Goal: Information Seeking & Learning: Check status

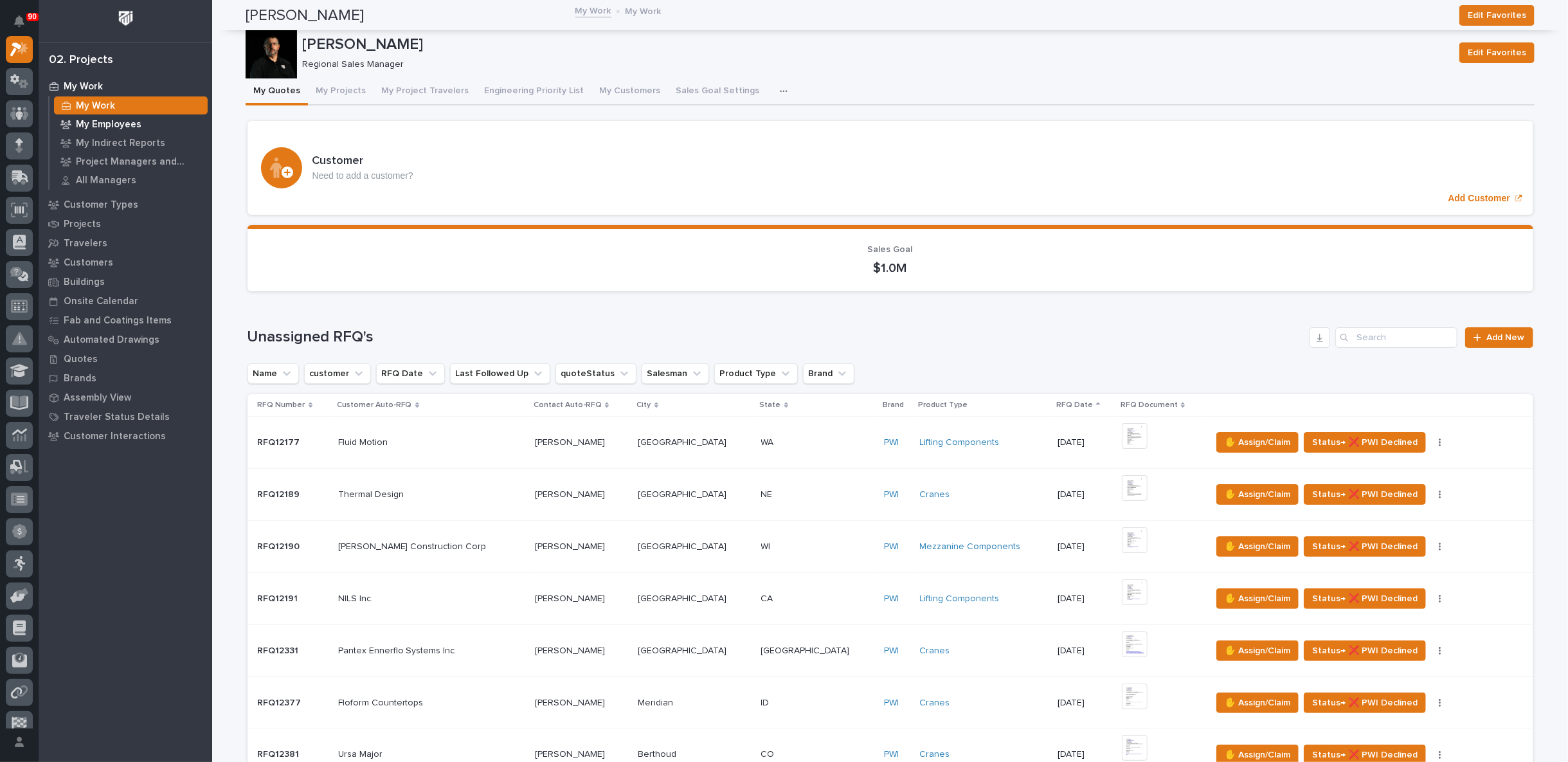
click at [103, 120] on p "My Employees" at bounding box center [109, 125] width 66 height 11
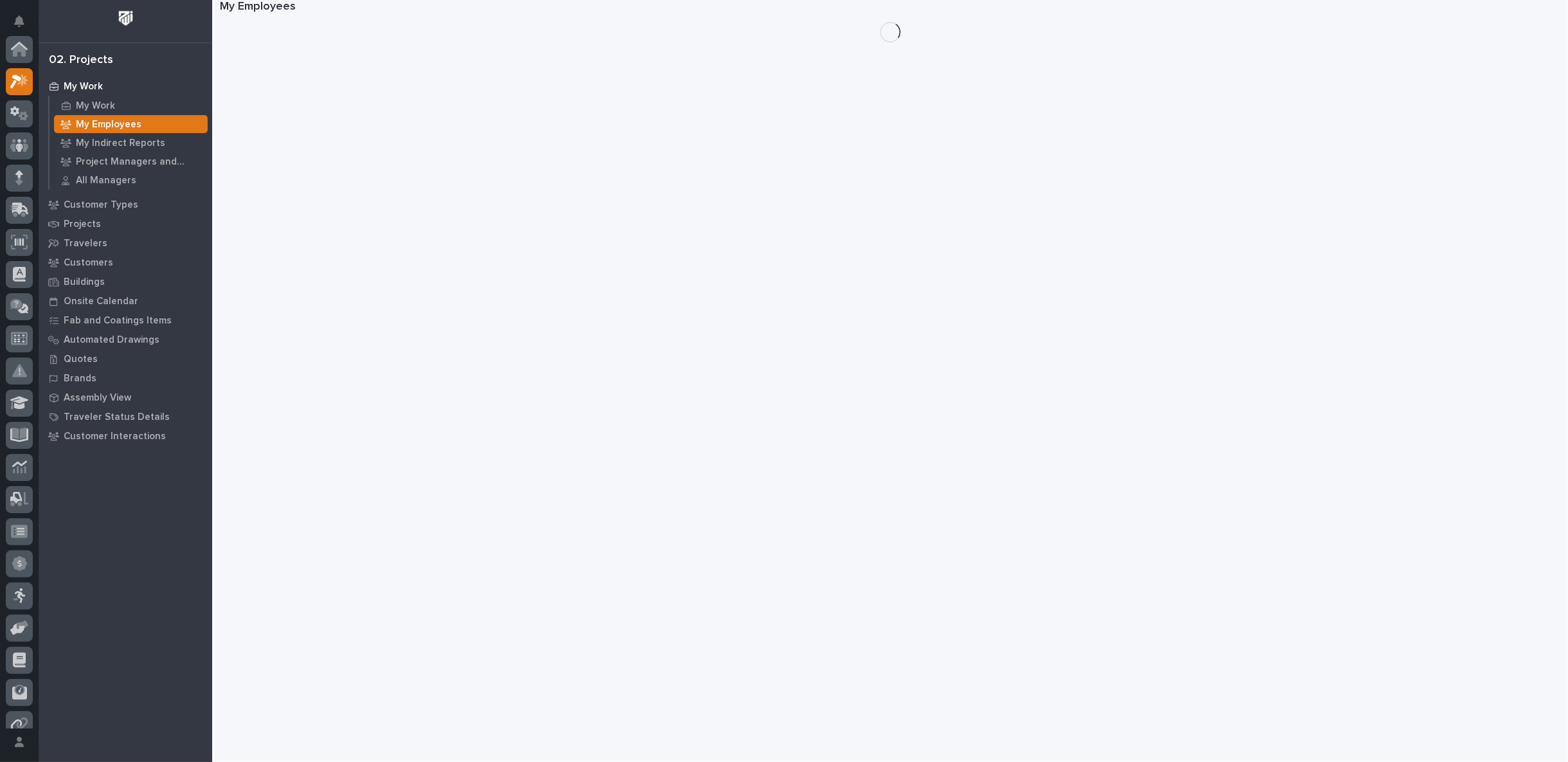
scroll to position [32, 0]
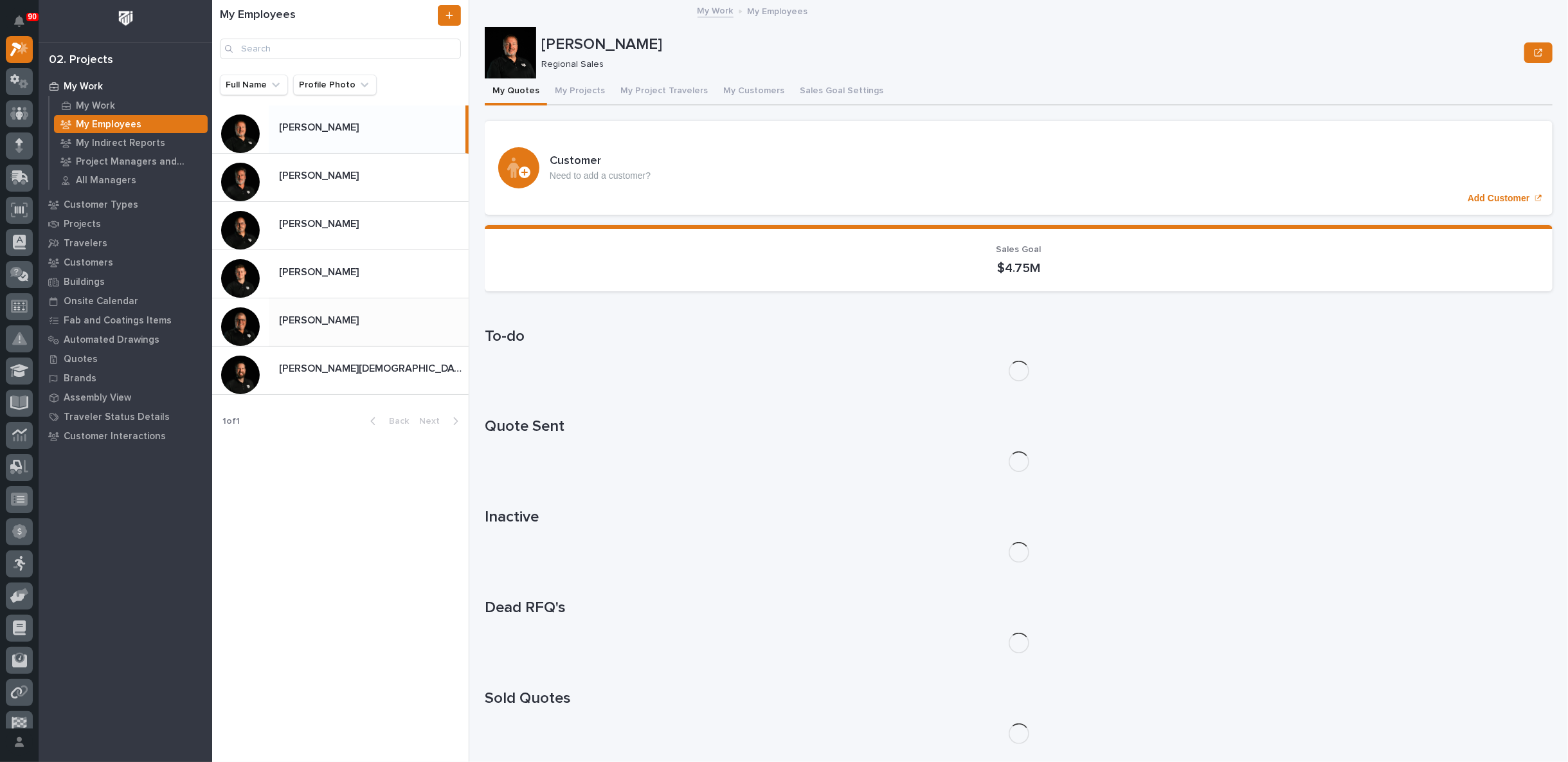
click at [333, 320] on p at bounding box center [371, 320] width 185 height 12
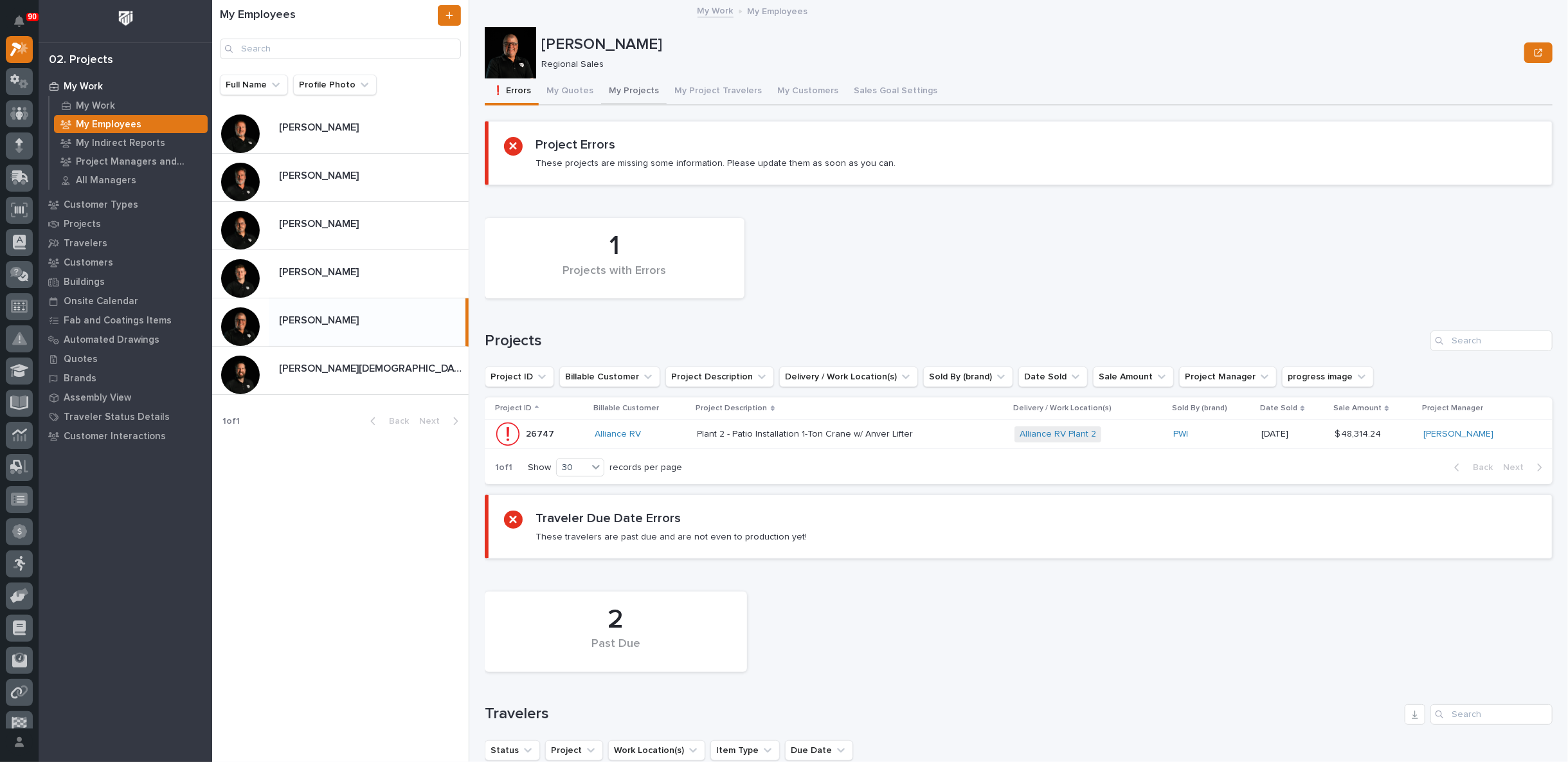
click at [632, 87] on button "My Projects" at bounding box center [634, 92] width 66 height 27
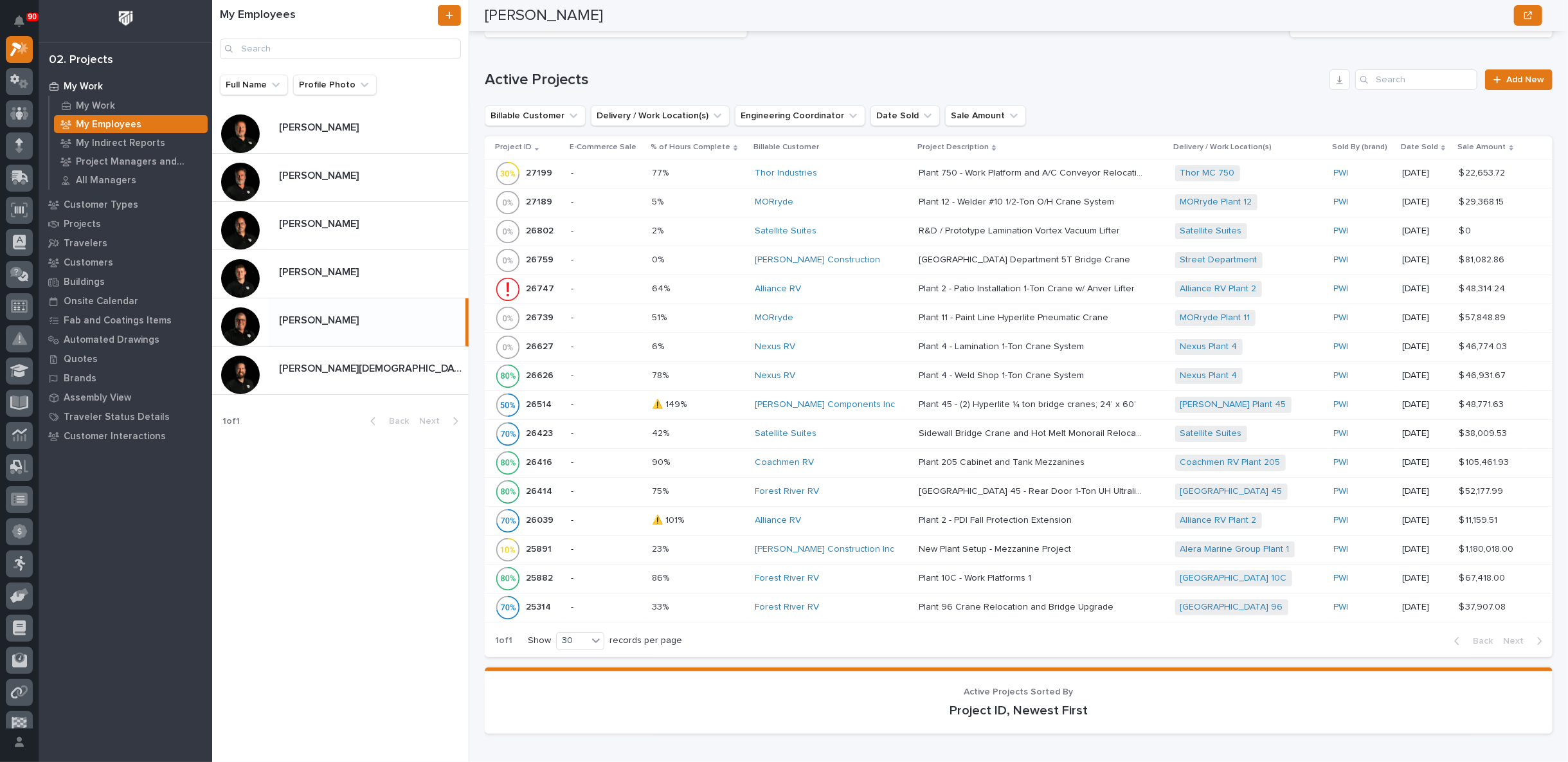
scroll to position [786, 0]
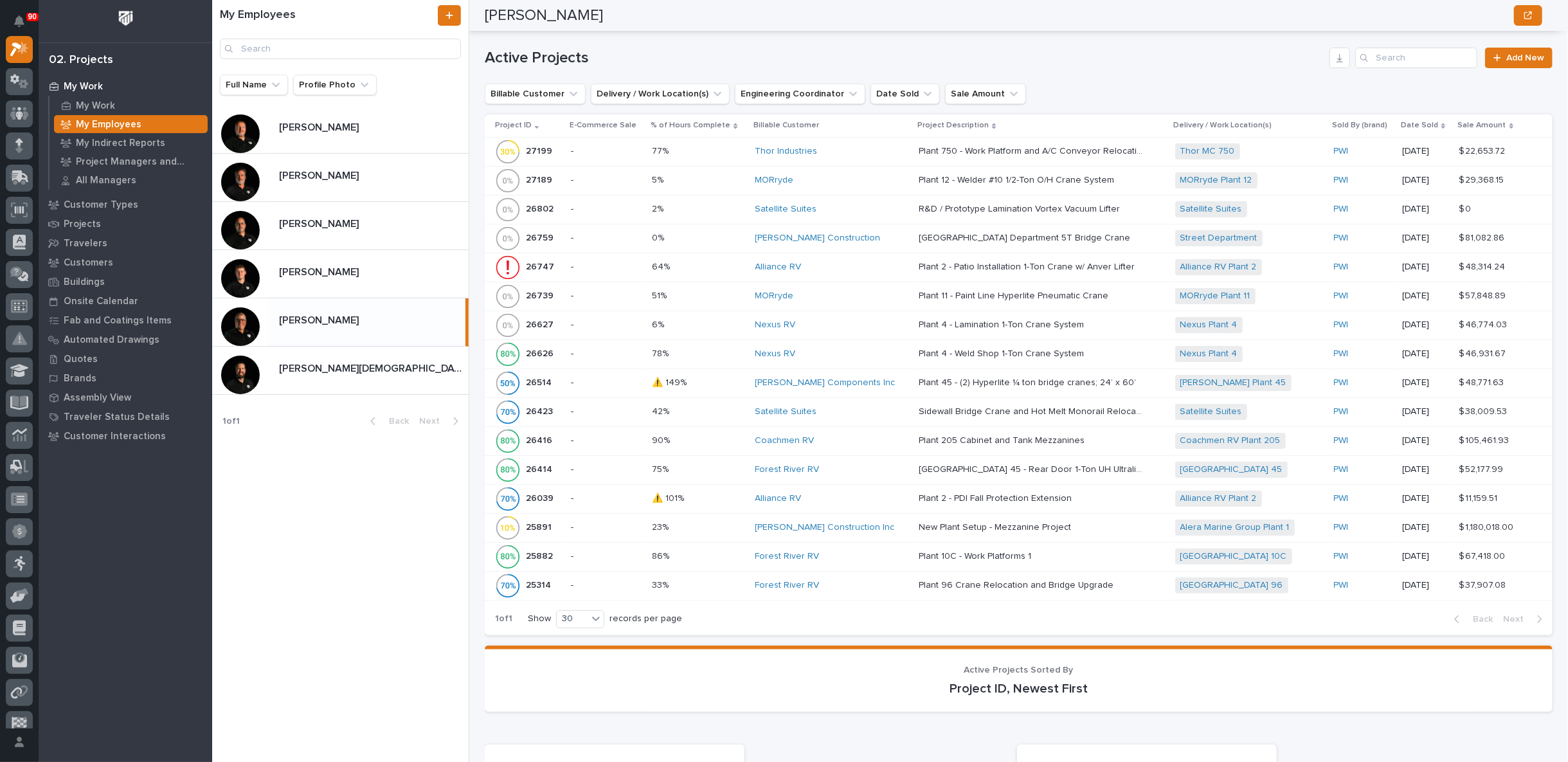
click at [864, 435] on div "Coachmen RV" at bounding box center [832, 441] width 154 height 11
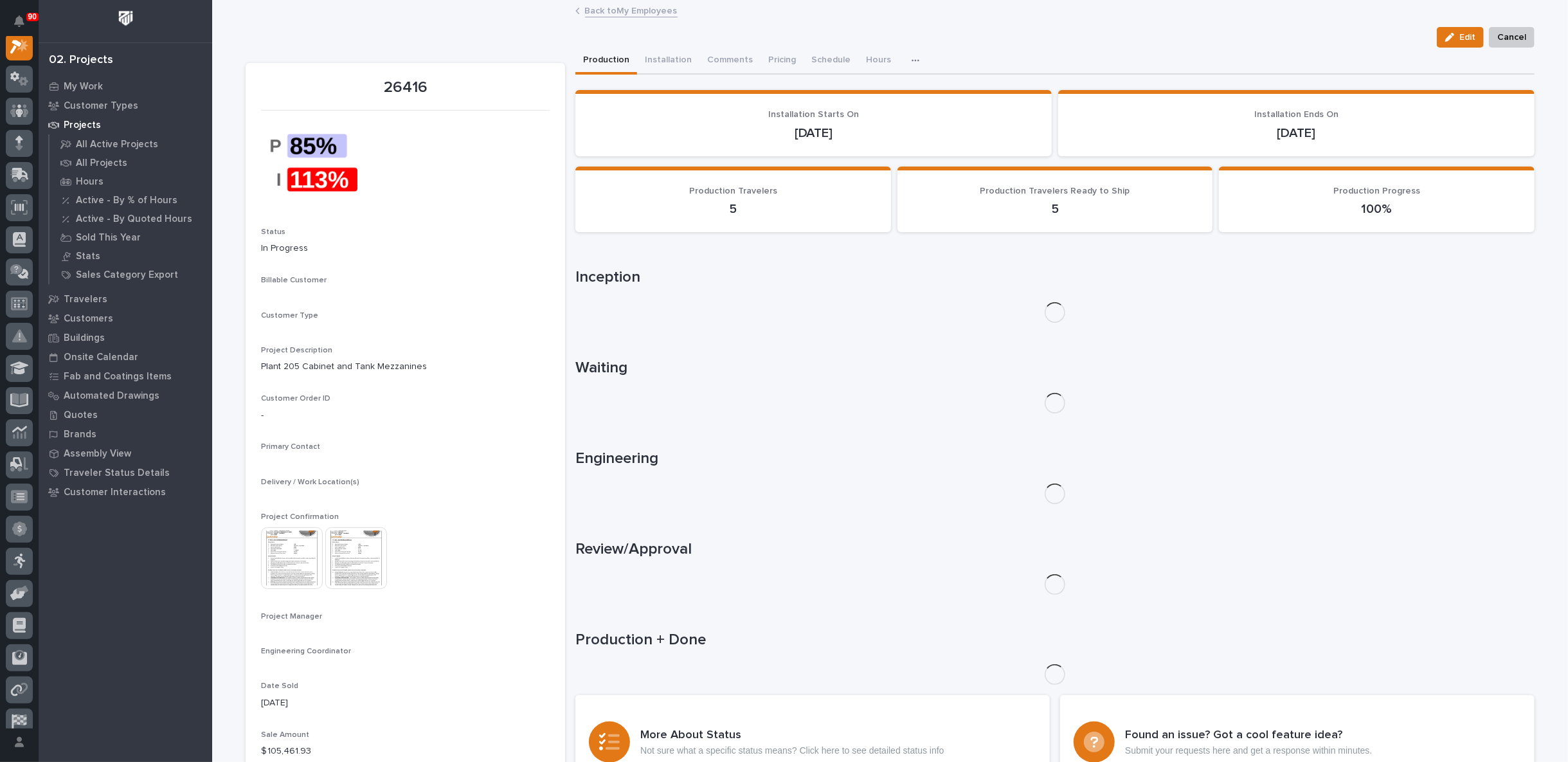
scroll to position [32, 0]
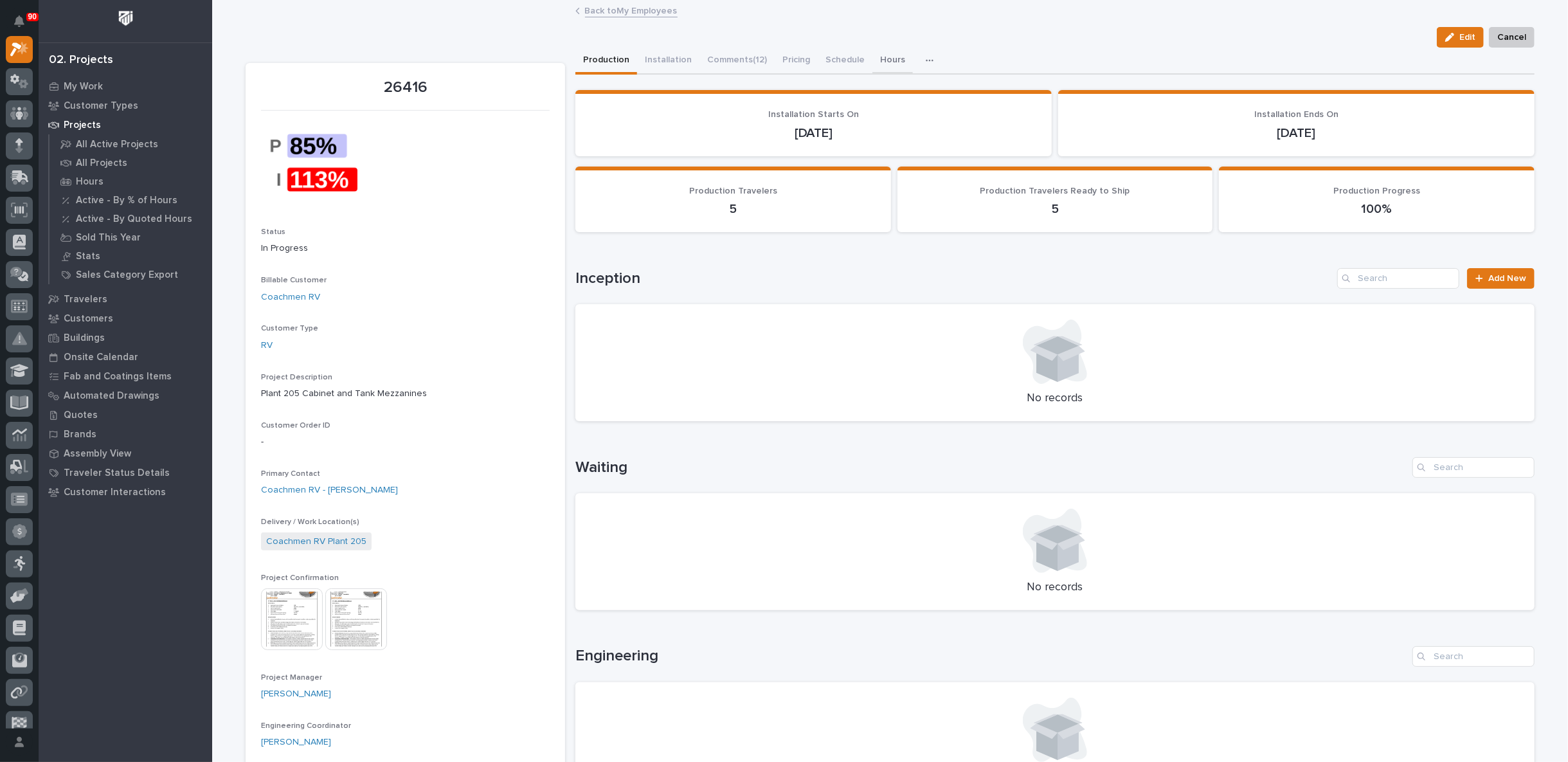
click at [884, 61] on button "Hours" at bounding box center [892, 62] width 41 height 27
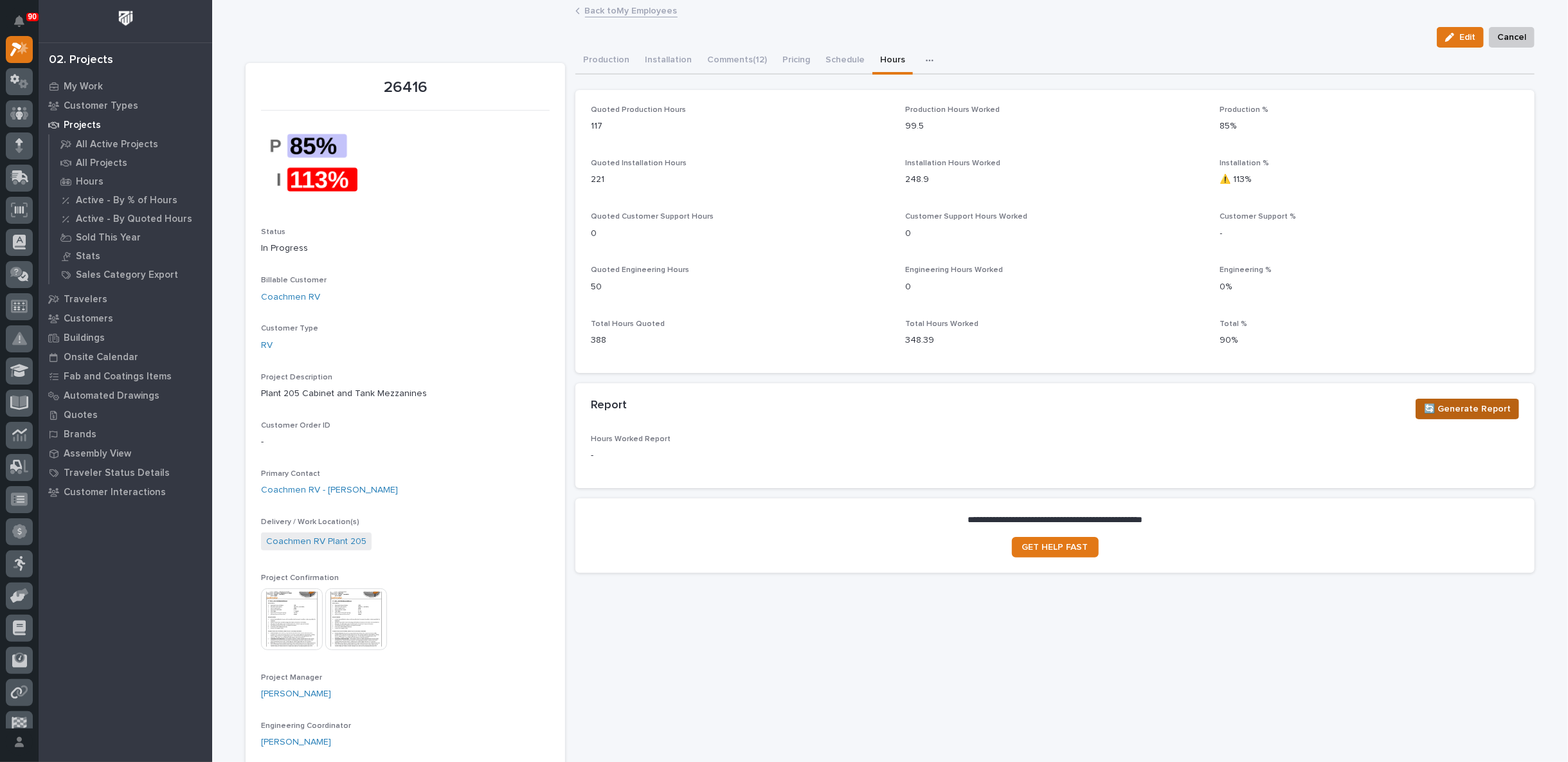
click at [1482, 404] on span "🔄 Generate Report" at bounding box center [1467, 409] width 87 height 15
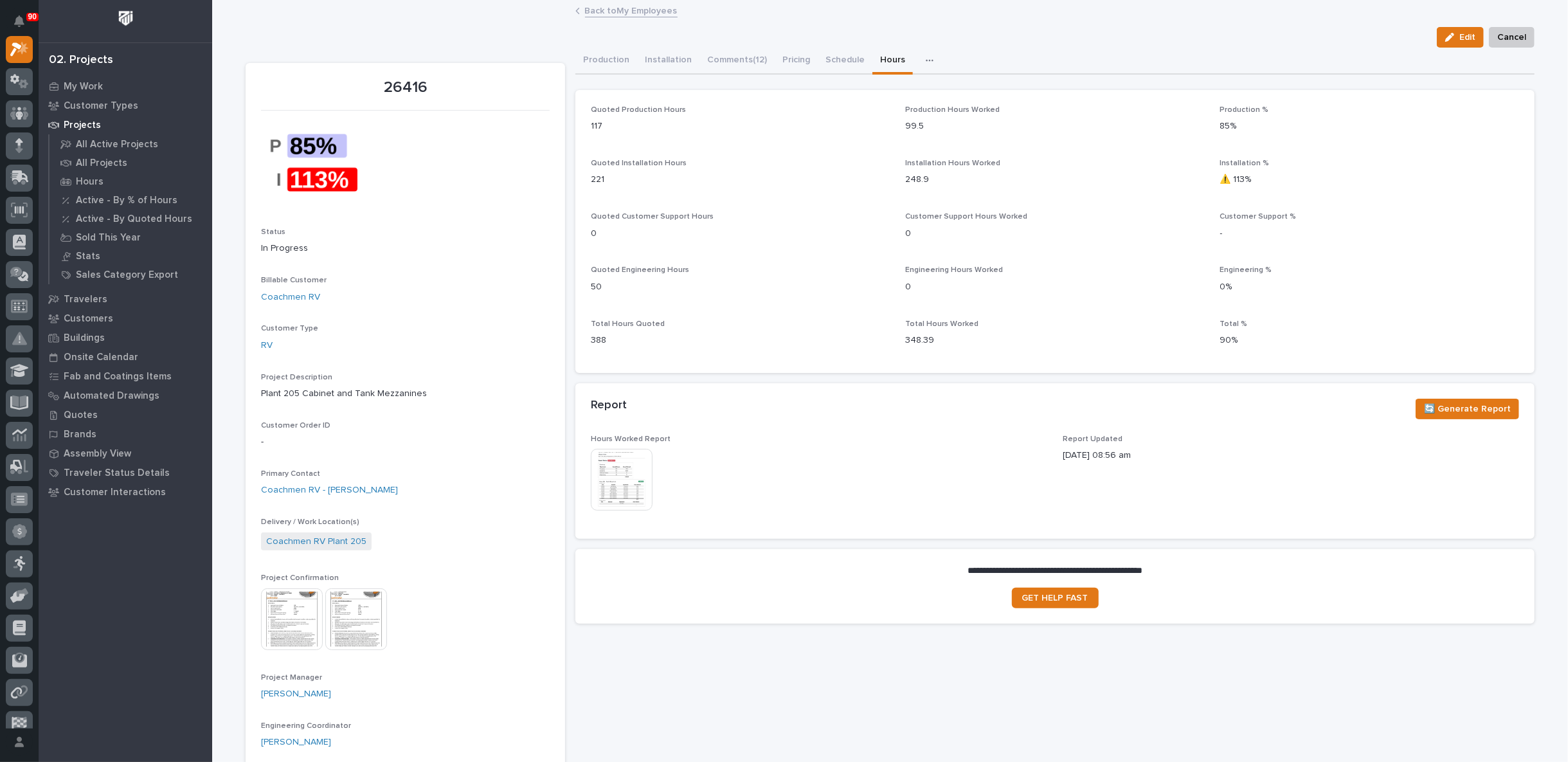
click at [628, 477] on img at bounding box center [621, 479] width 62 height 62
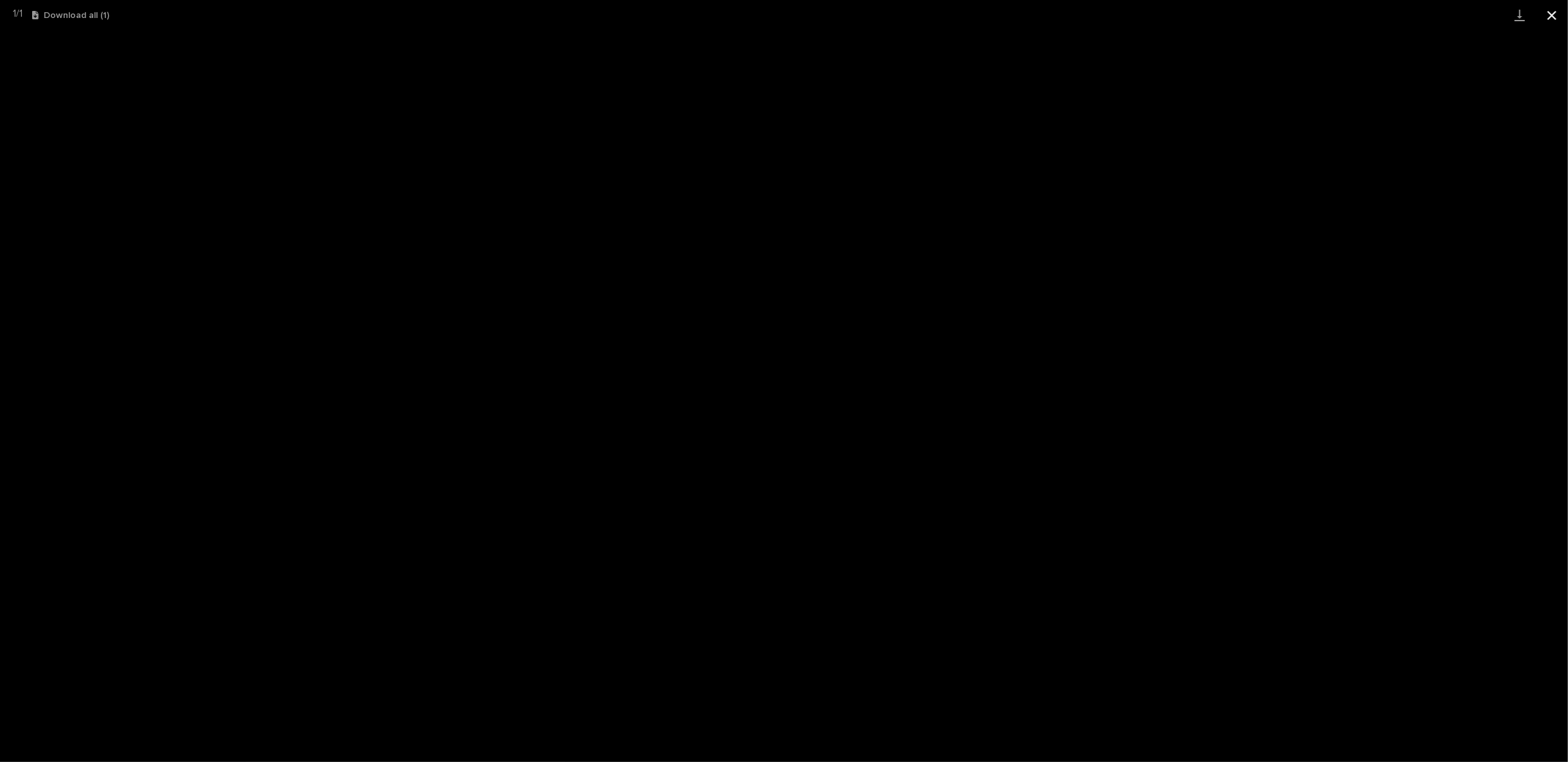
click at [1557, 15] on button "Close gallery" at bounding box center [1552, 15] width 32 height 30
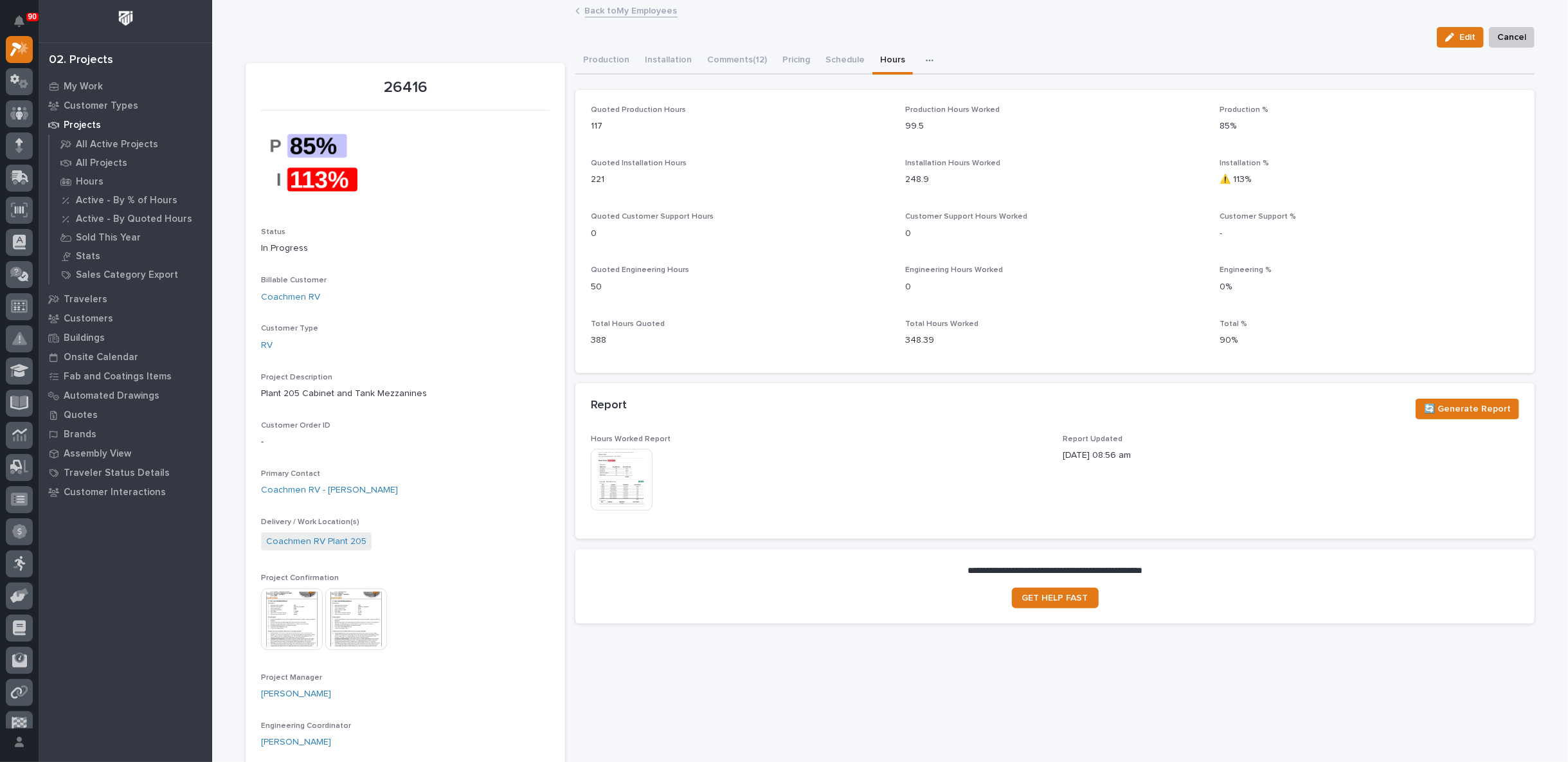
click at [616, 11] on link "Back to My Employees" at bounding box center [632, 10] width 93 height 14
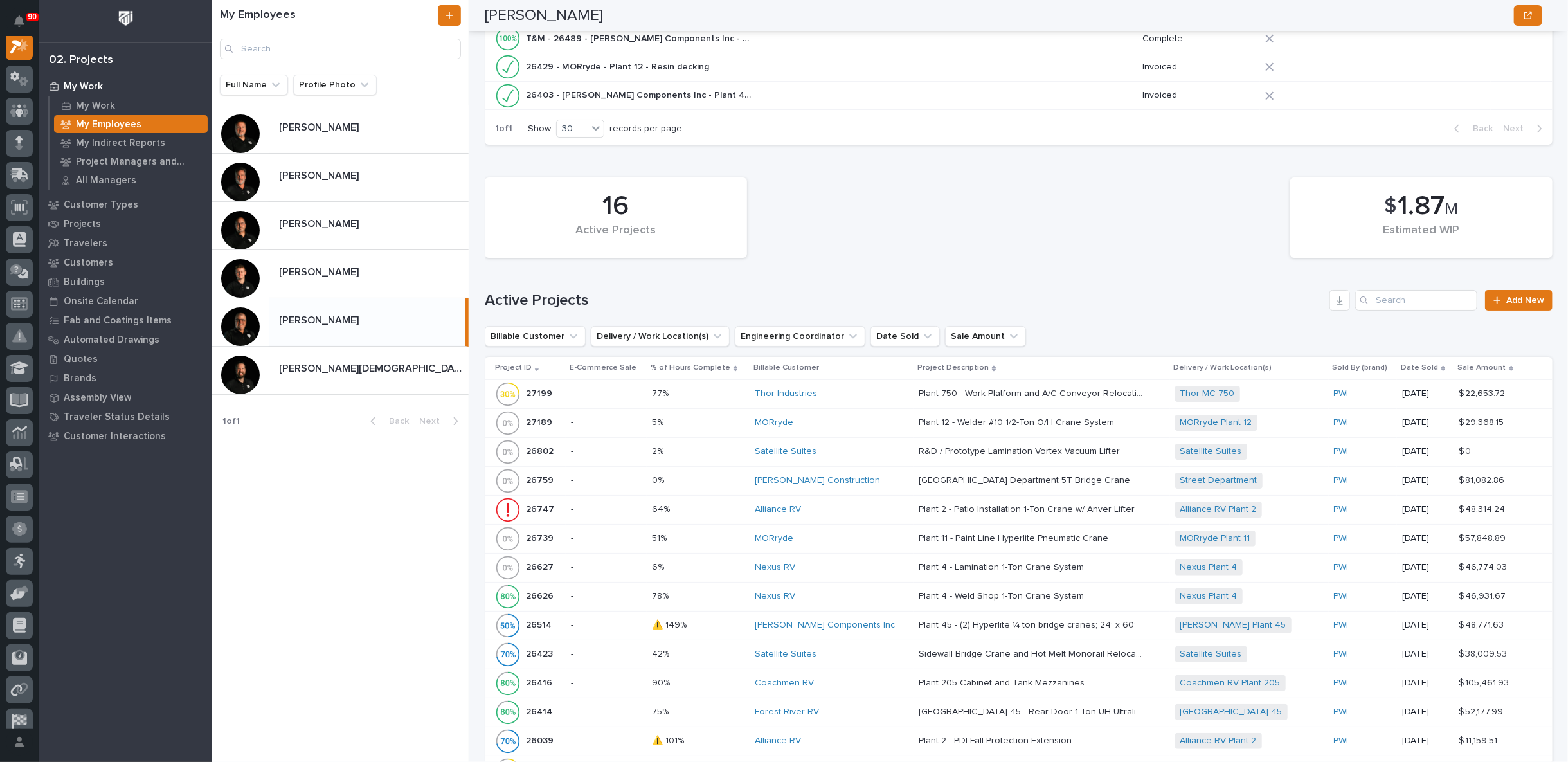
scroll to position [714, 0]
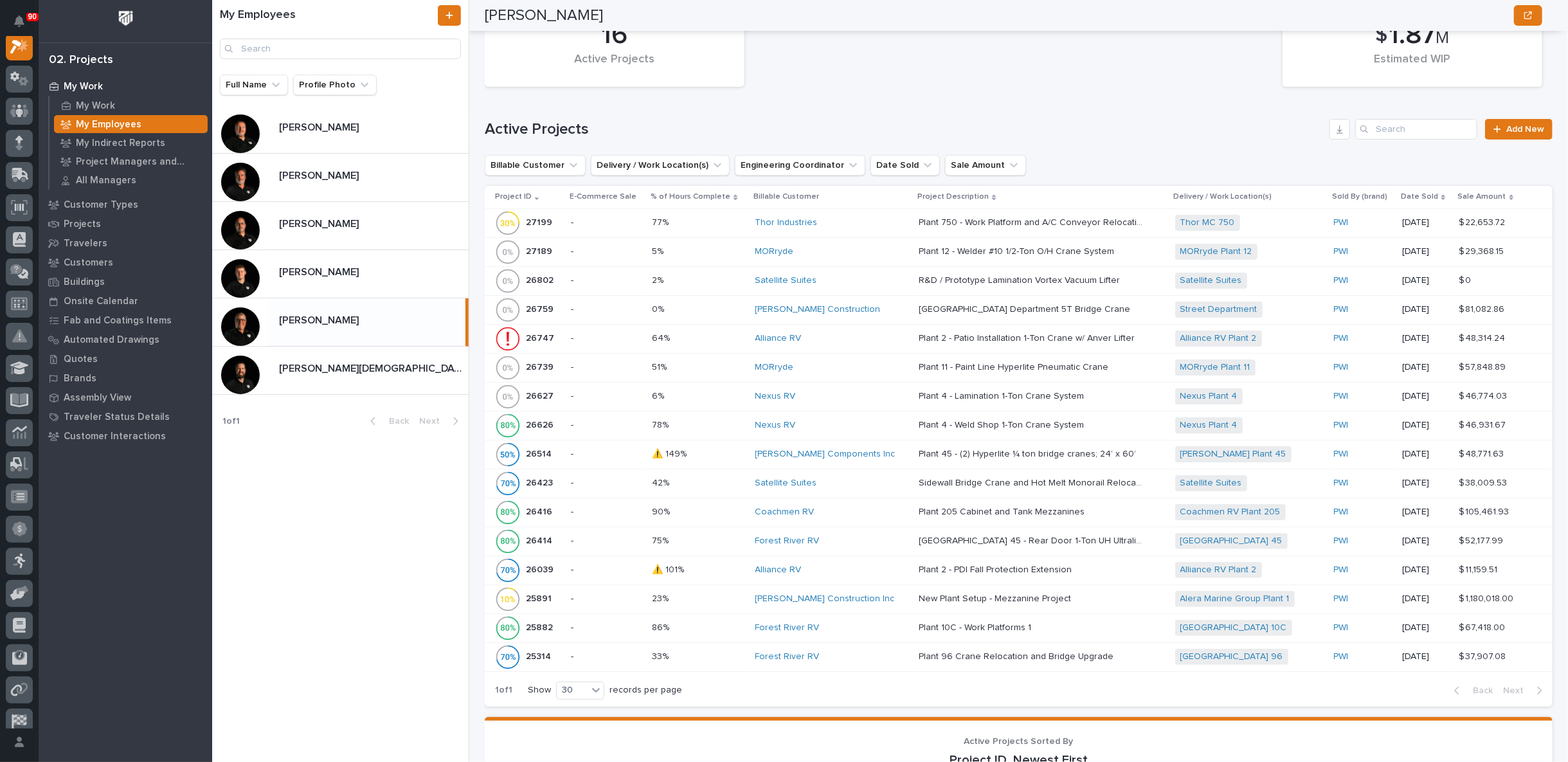
click at [717, 449] on p at bounding box center [698, 454] width 93 height 11
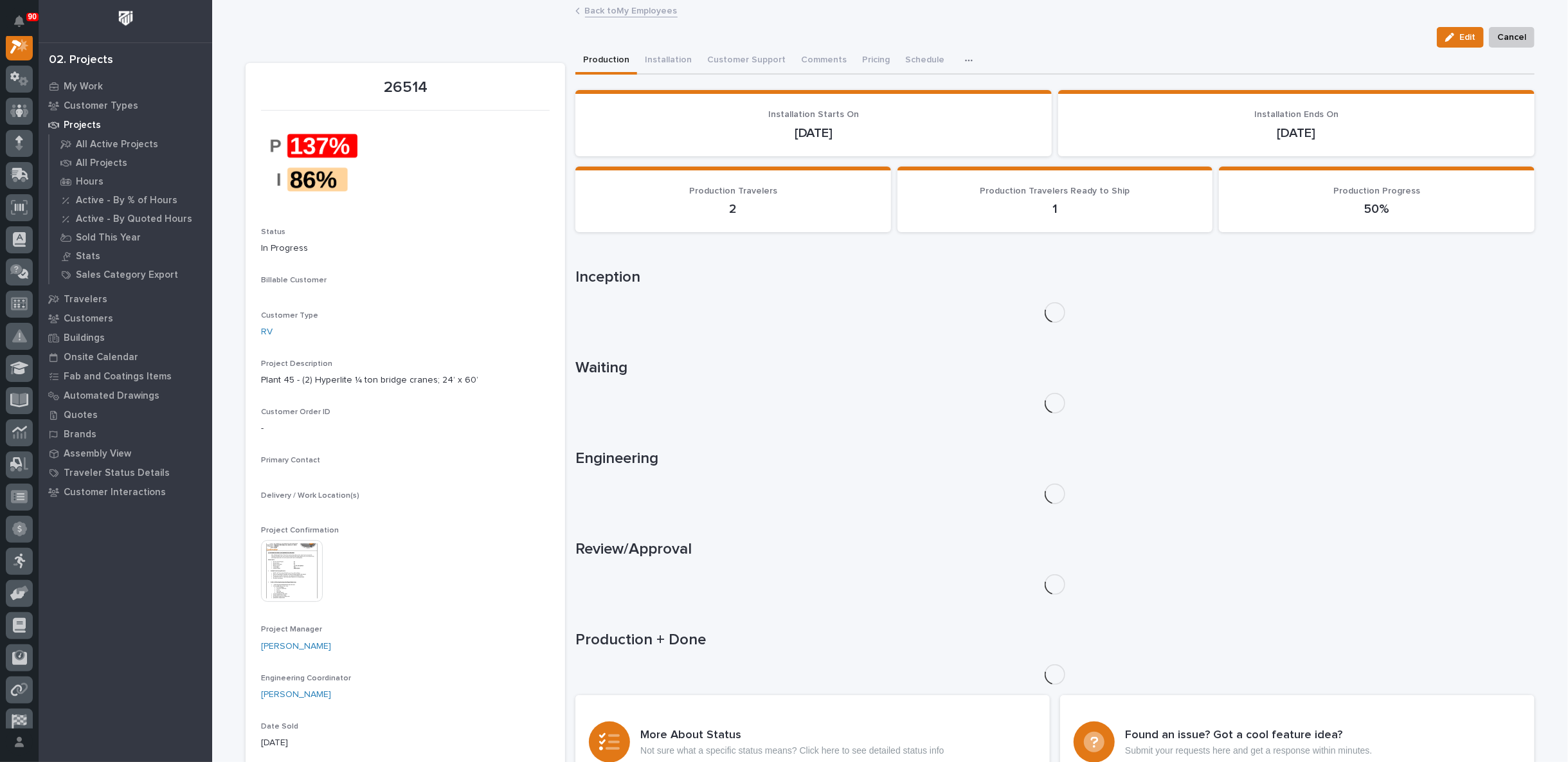
scroll to position [32, 0]
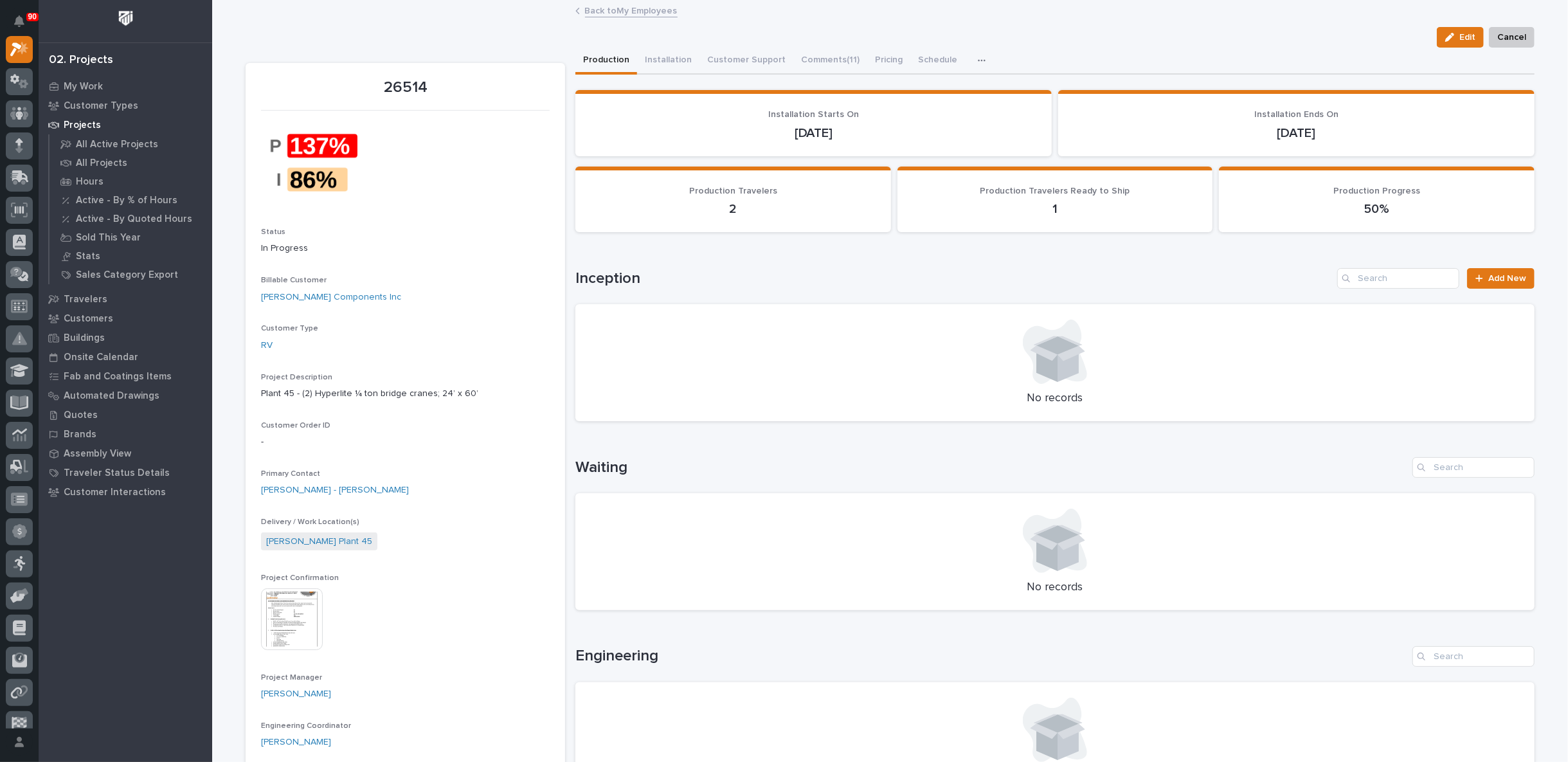
click at [978, 61] on icon "button" at bounding box center [982, 60] width 8 height 9
click at [939, 94] on button "Hours" at bounding box center [937, 94] width 85 height 22
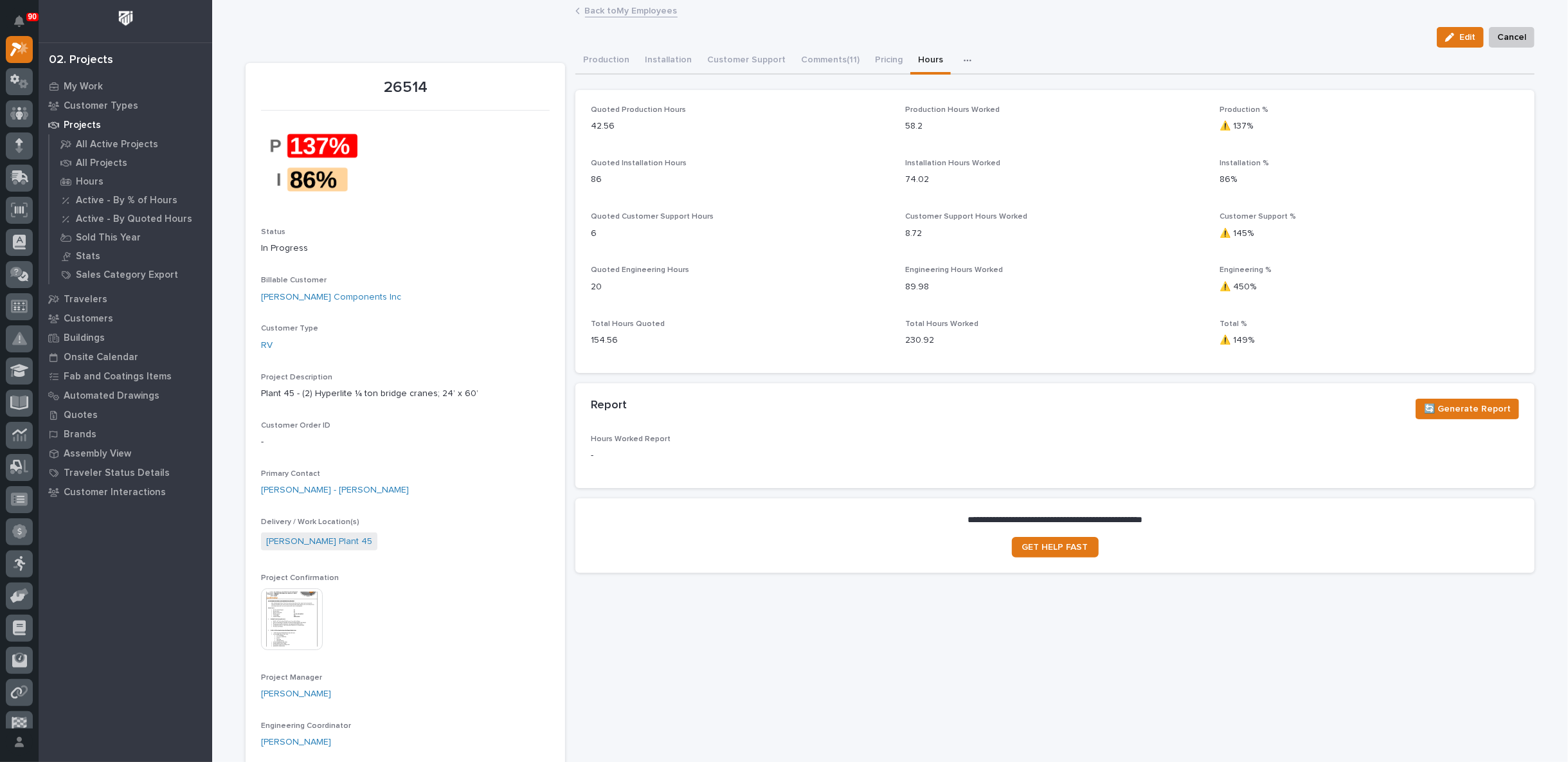
click at [293, 622] on img at bounding box center [291, 619] width 62 height 62
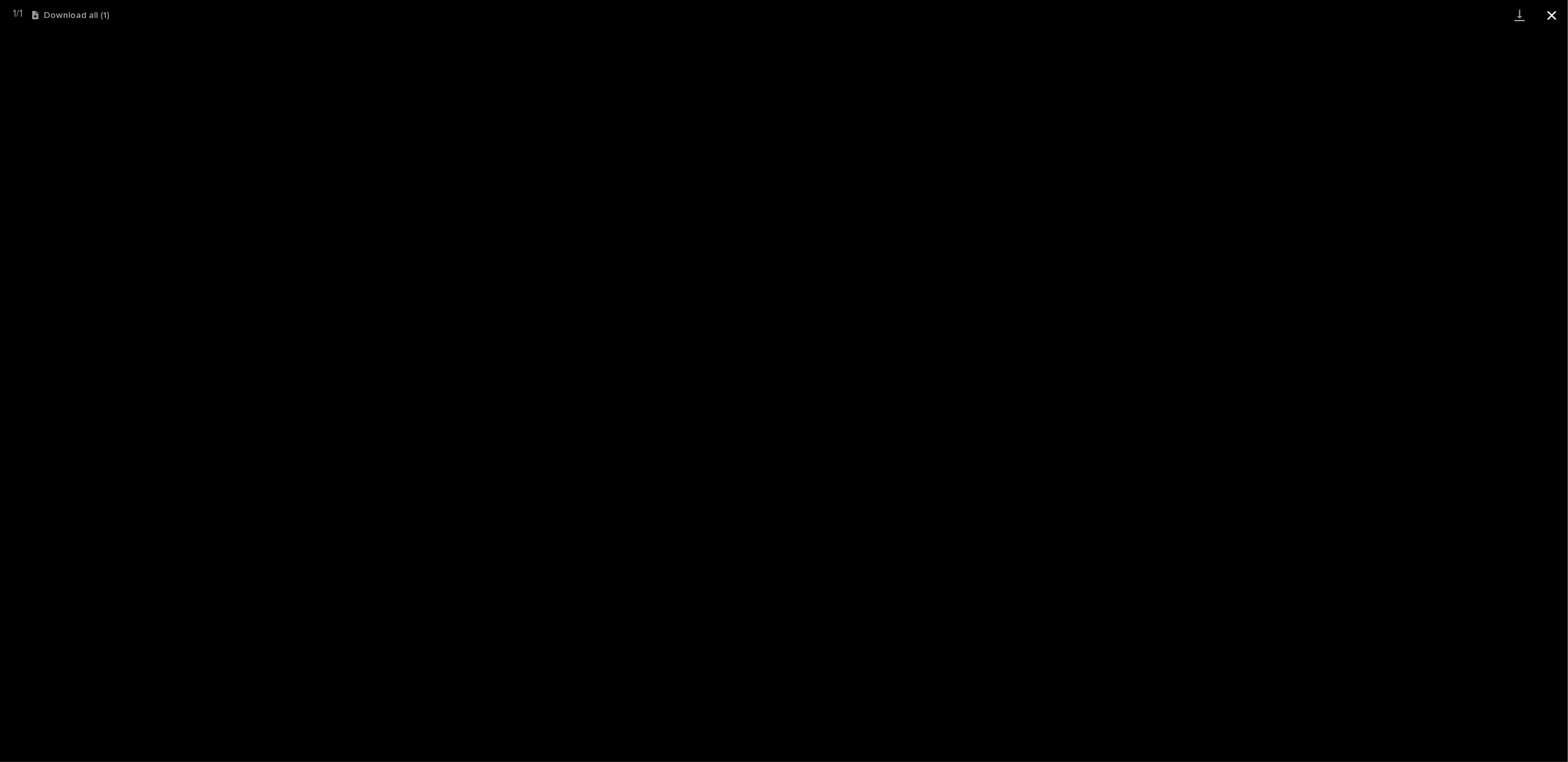
click at [1550, 14] on button "Close gallery" at bounding box center [1552, 15] width 32 height 30
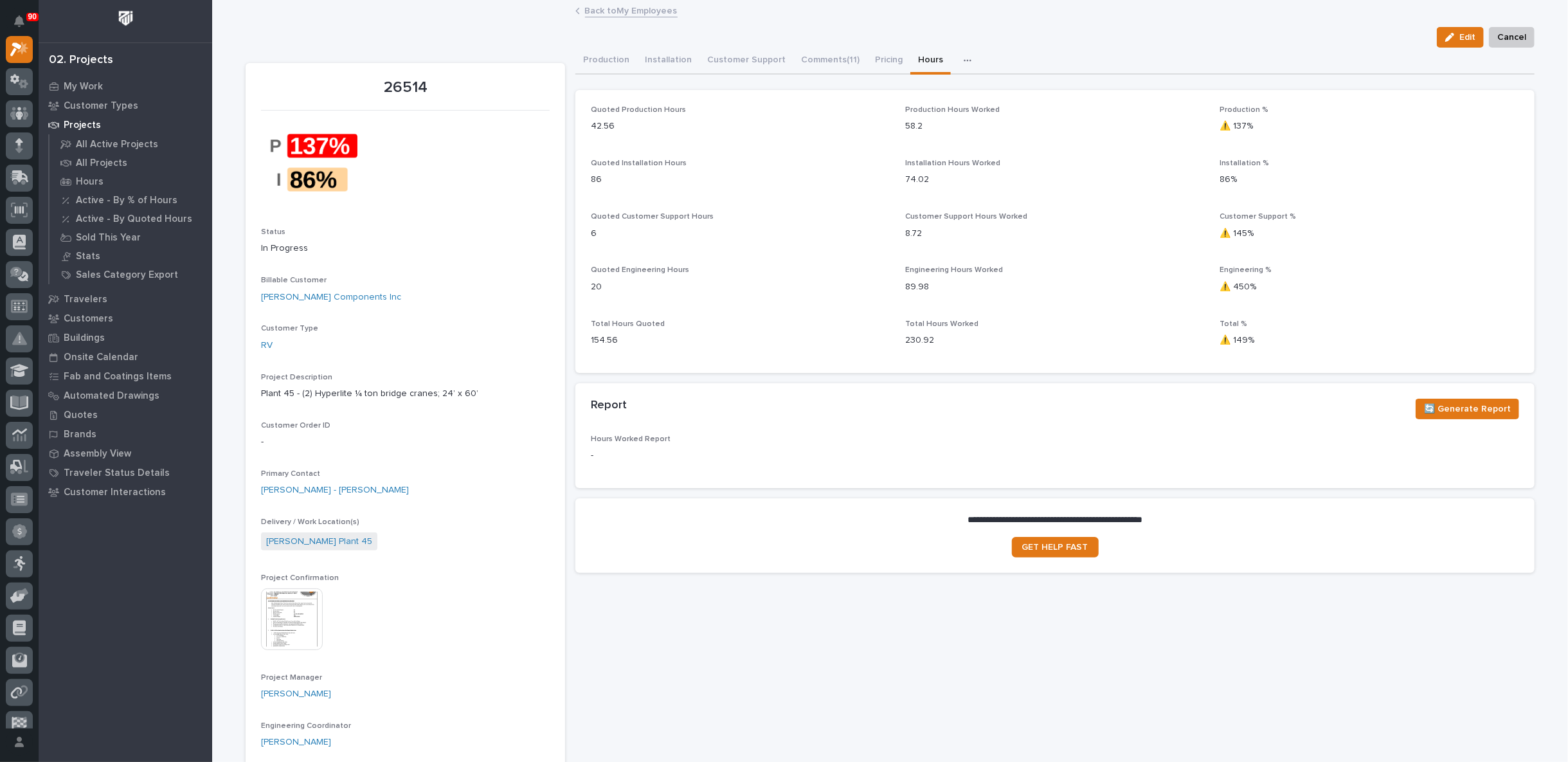
click at [596, 11] on link "Back to My Employees" at bounding box center [632, 10] width 93 height 14
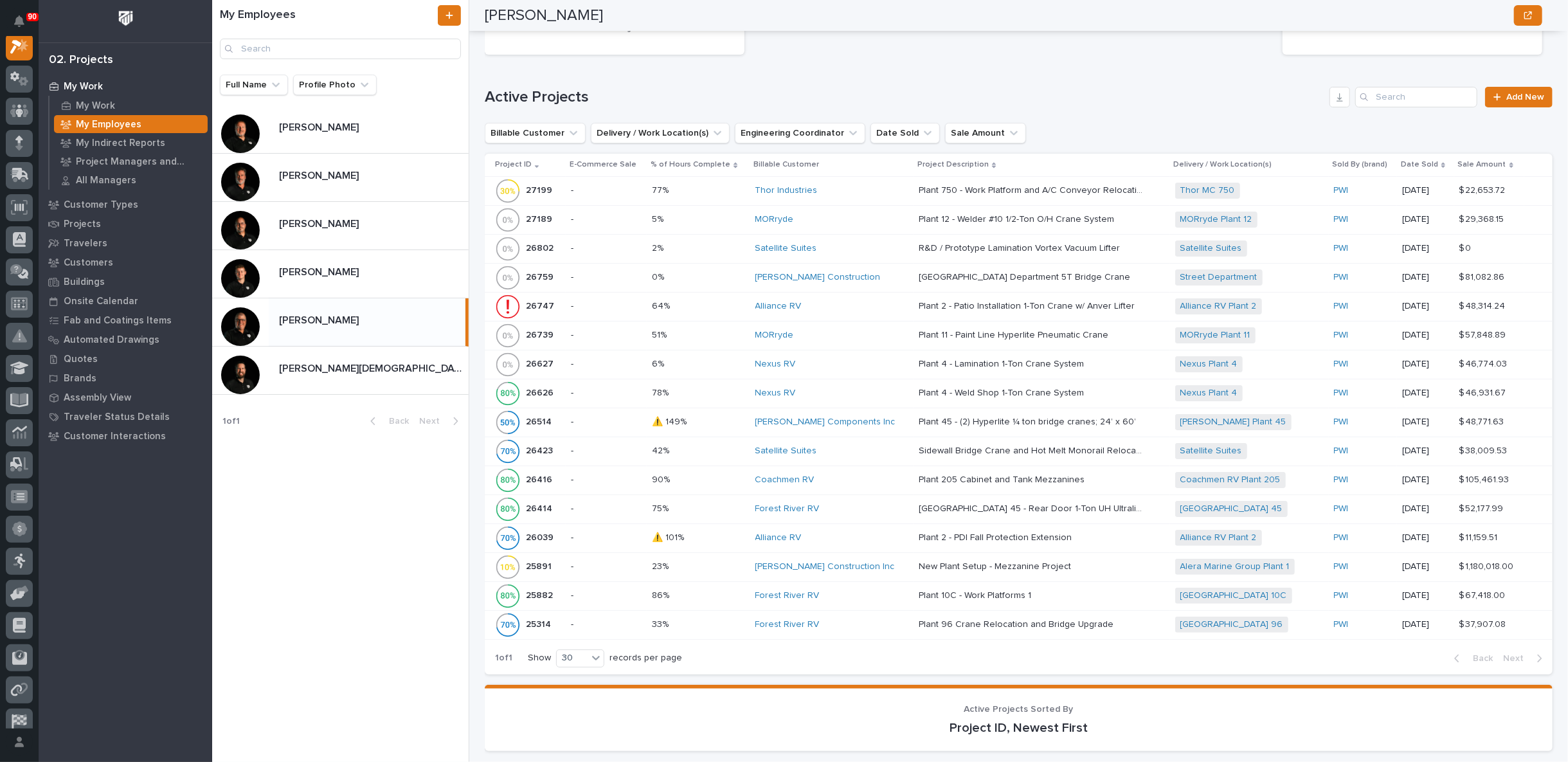
scroll to position [857, 0]
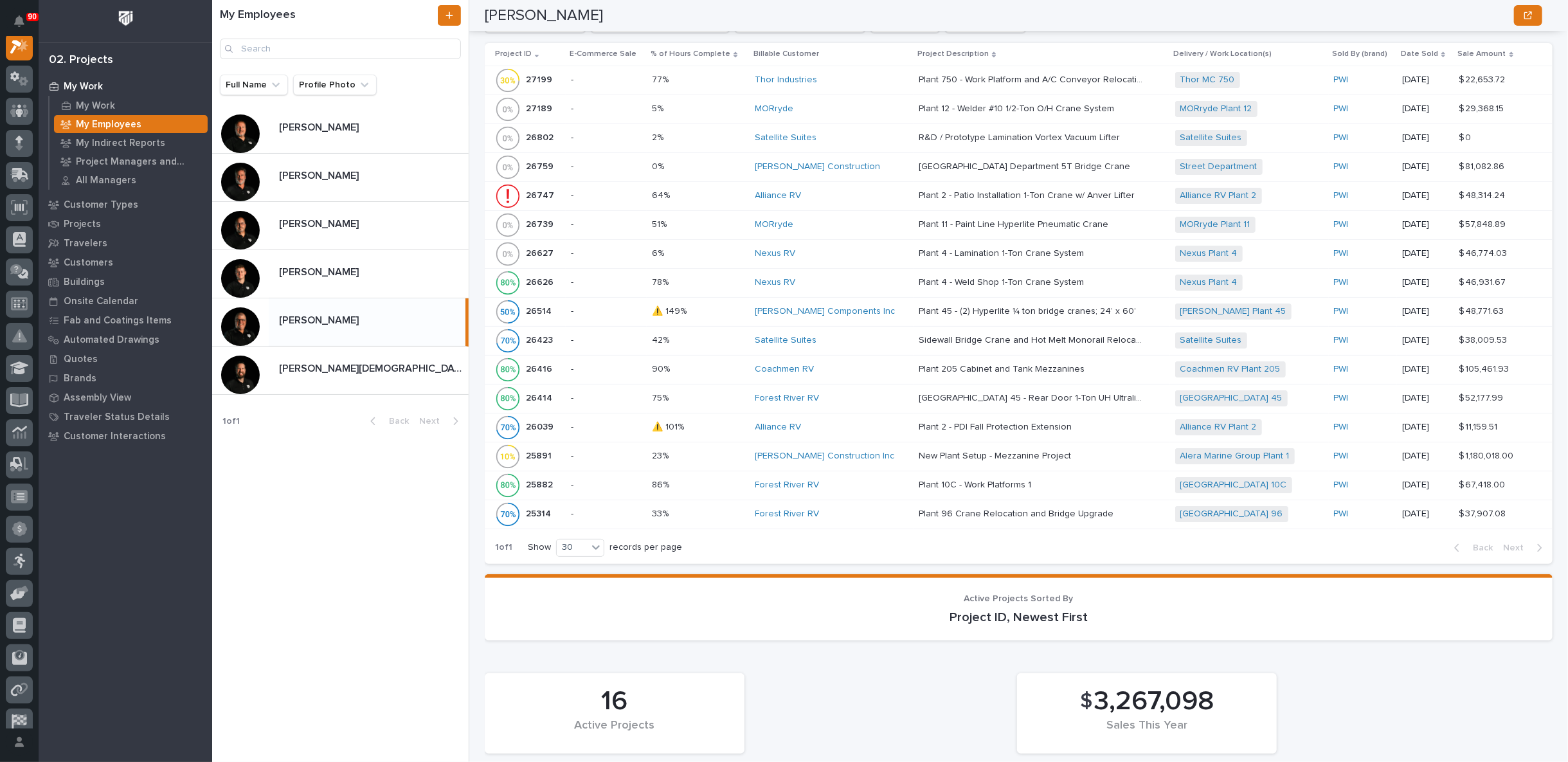
click at [868, 451] on div "[PERSON_NAME] Construction Inc" at bounding box center [832, 457] width 154 height 11
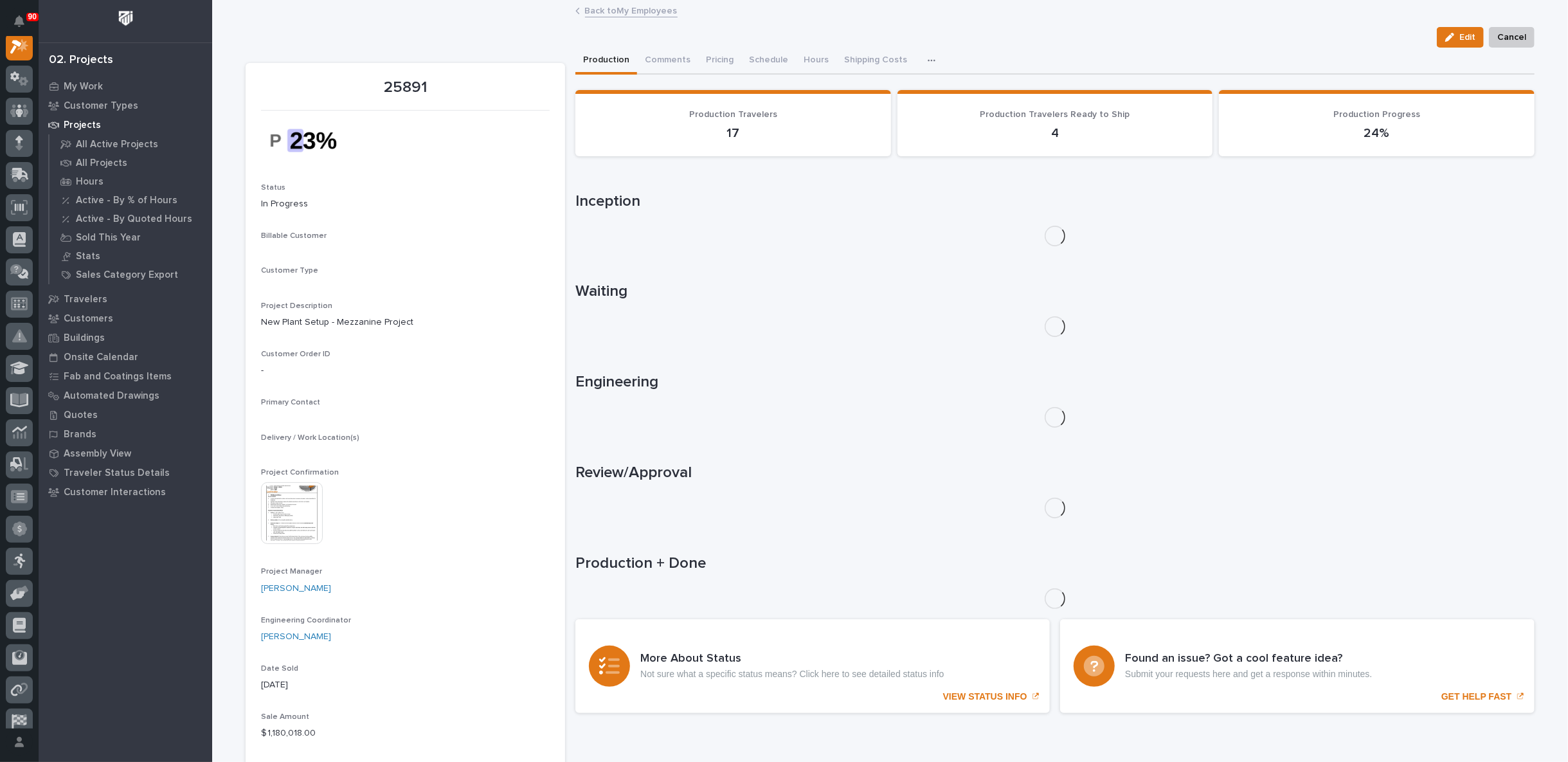
scroll to position [32, 0]
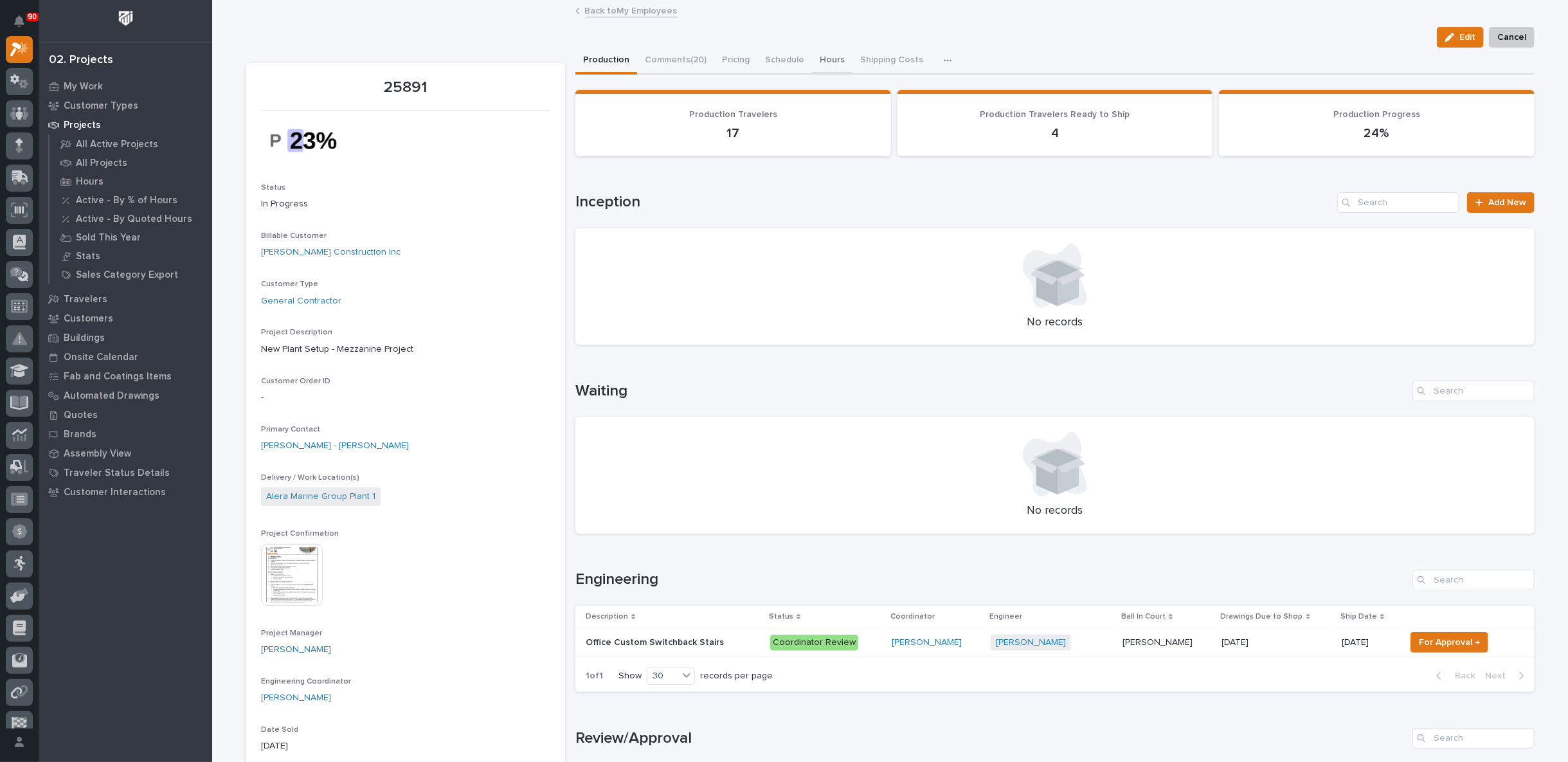
click at [824, 58] on button "Hours" at bounding box center [832, 62] width 41 height 27
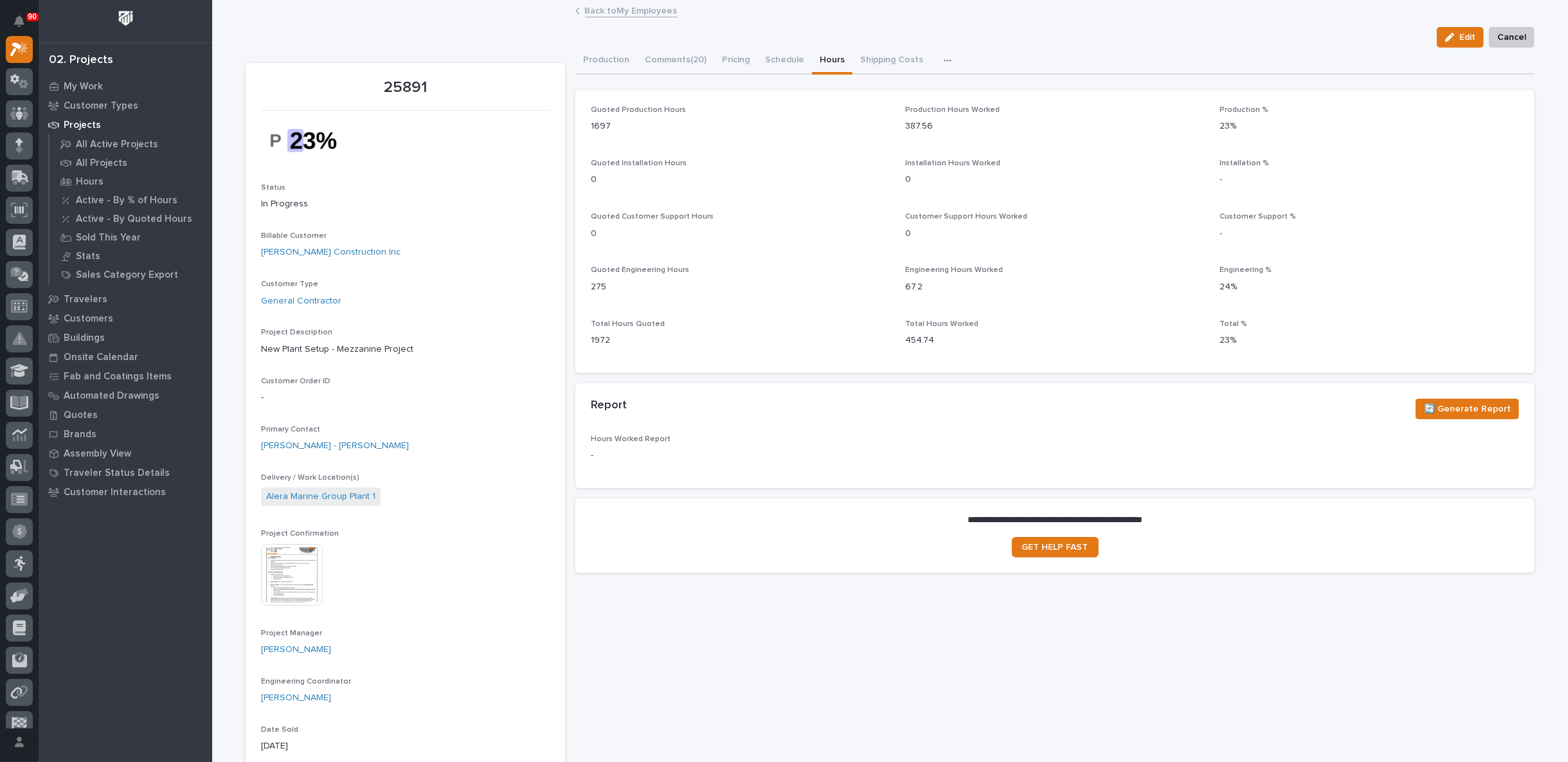
click at [612, 10] on link "Back to My Employees" at bounding box center [632, 10] width 93 height 14
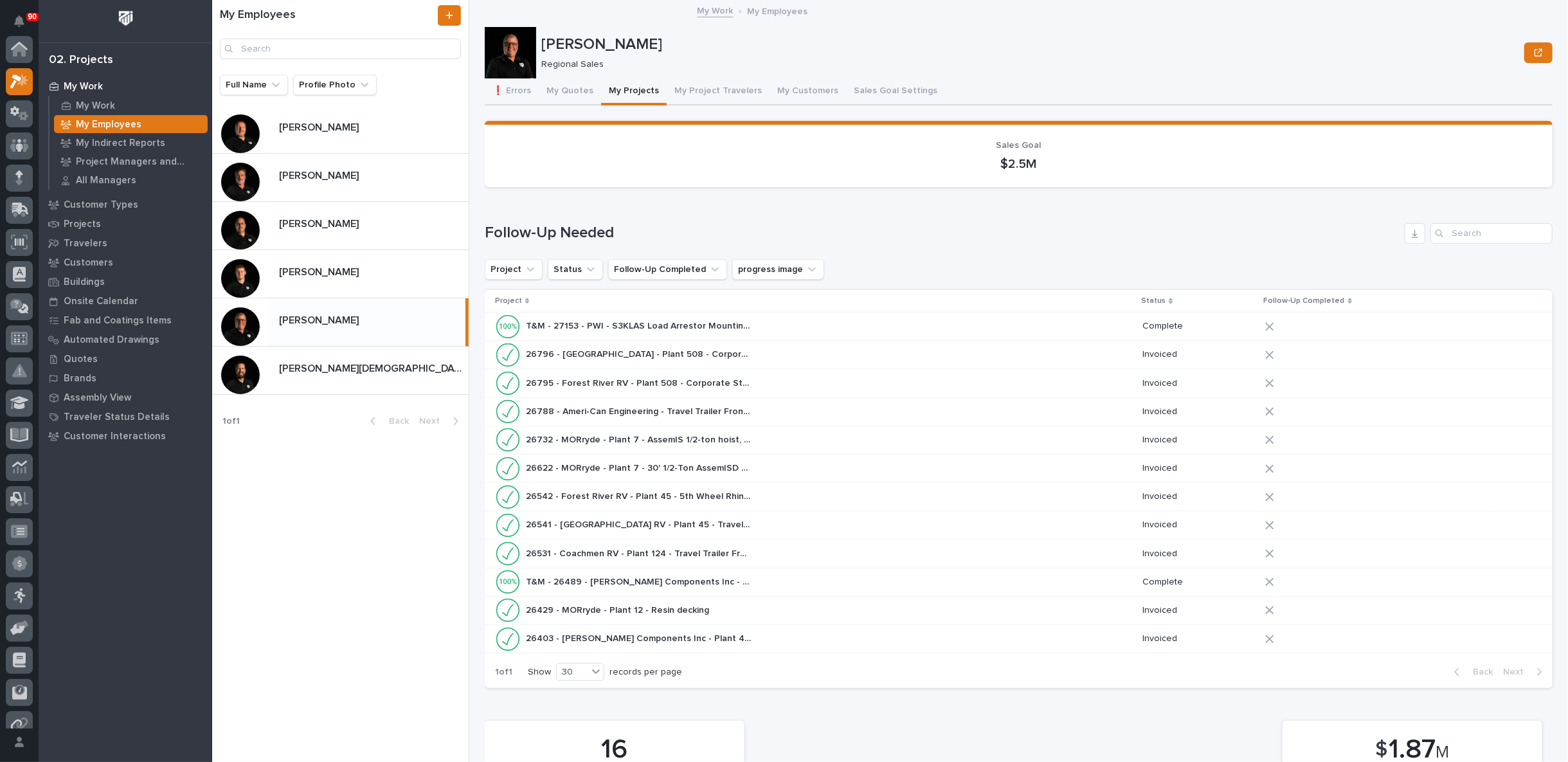
scroll to position [34, 0]
click at [103, 100] on p "My Work" at bounding box center [95, 106] width 39 height 11
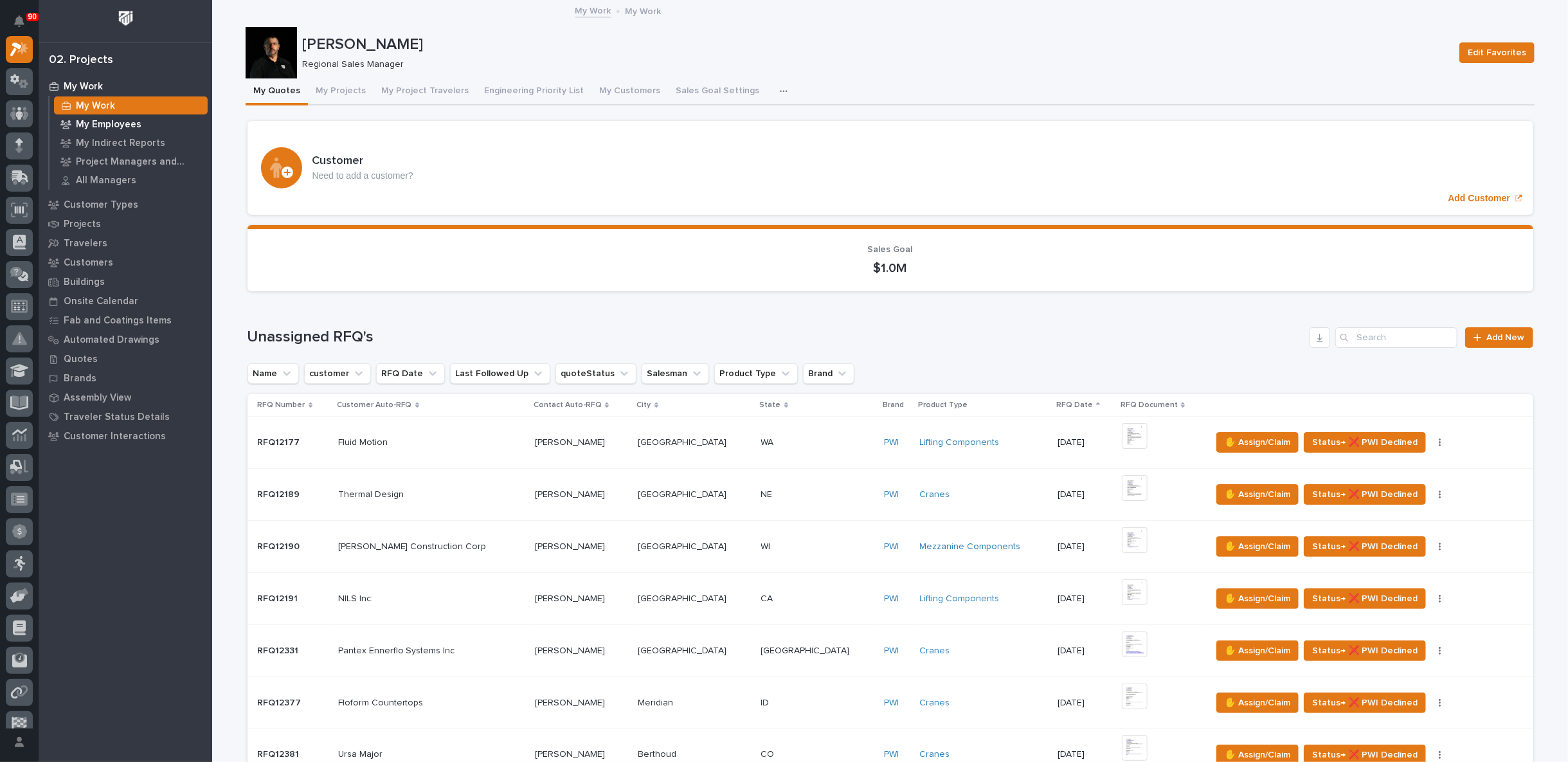
click at [103, 125] on p "My Employees" at bounding box center [109, 125] width 66 height 11
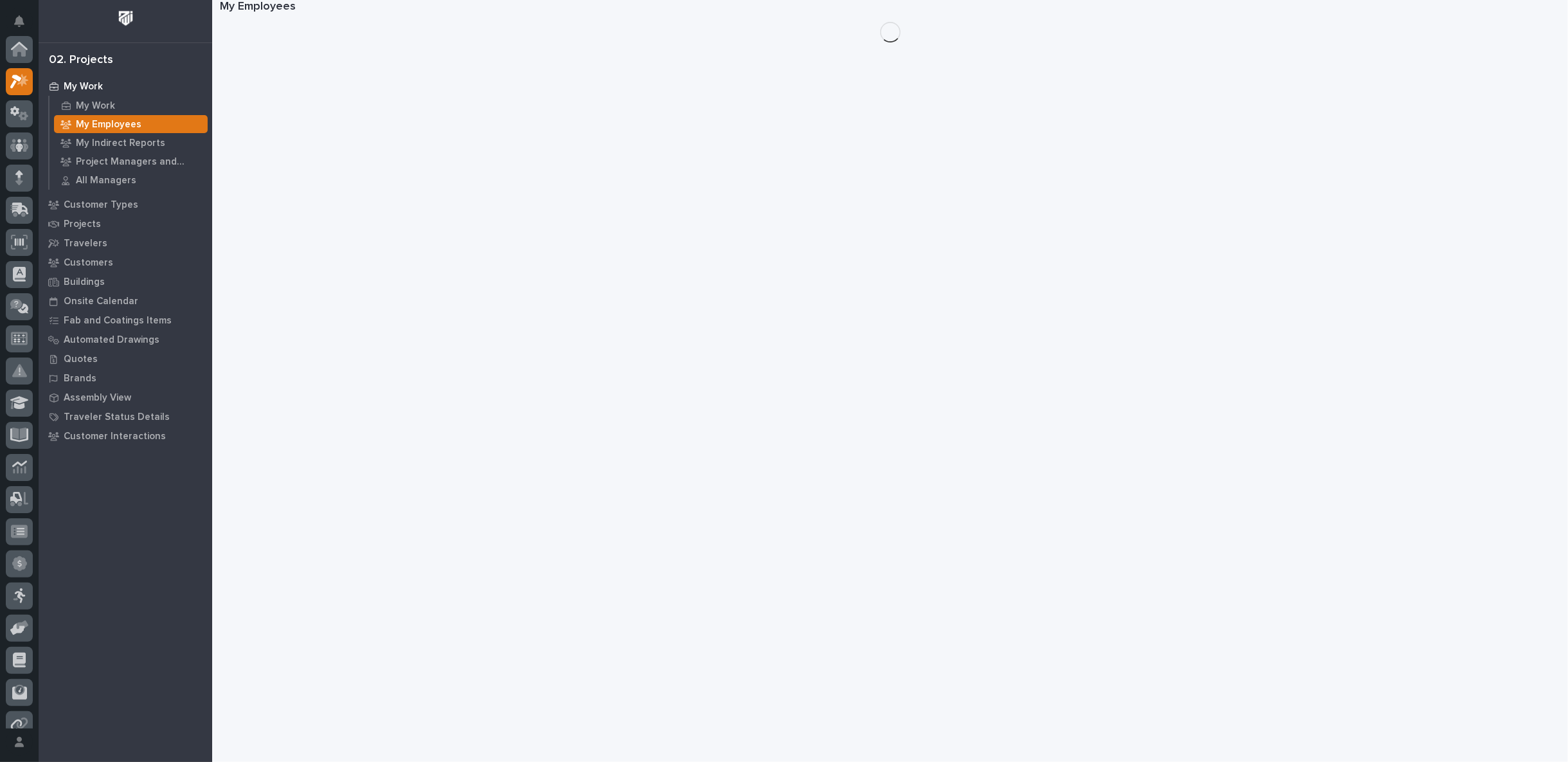
scroll to position [32, 0]
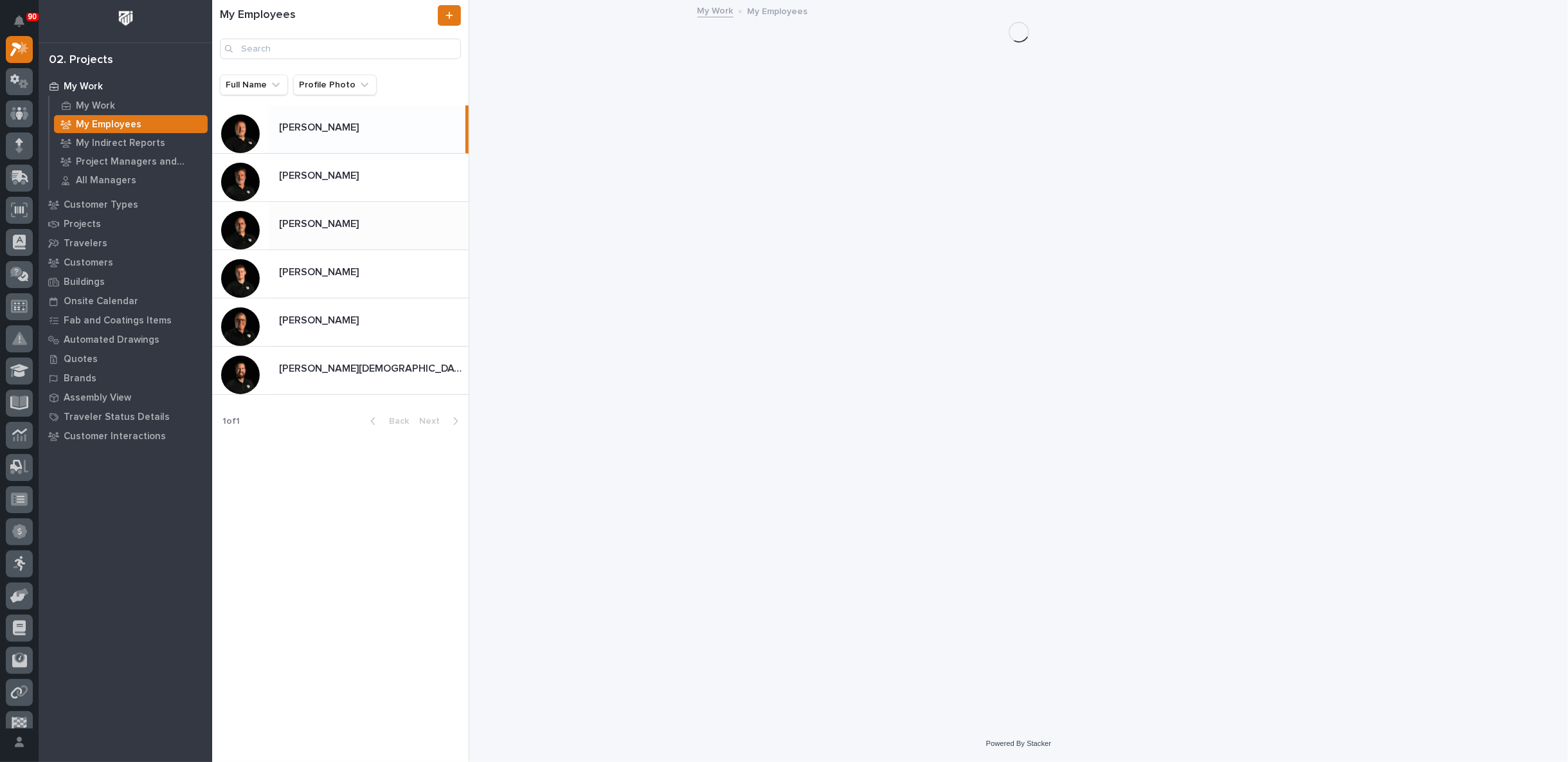
click at [342, 227] on p at bounding box center [371, 224] width 185 height 12
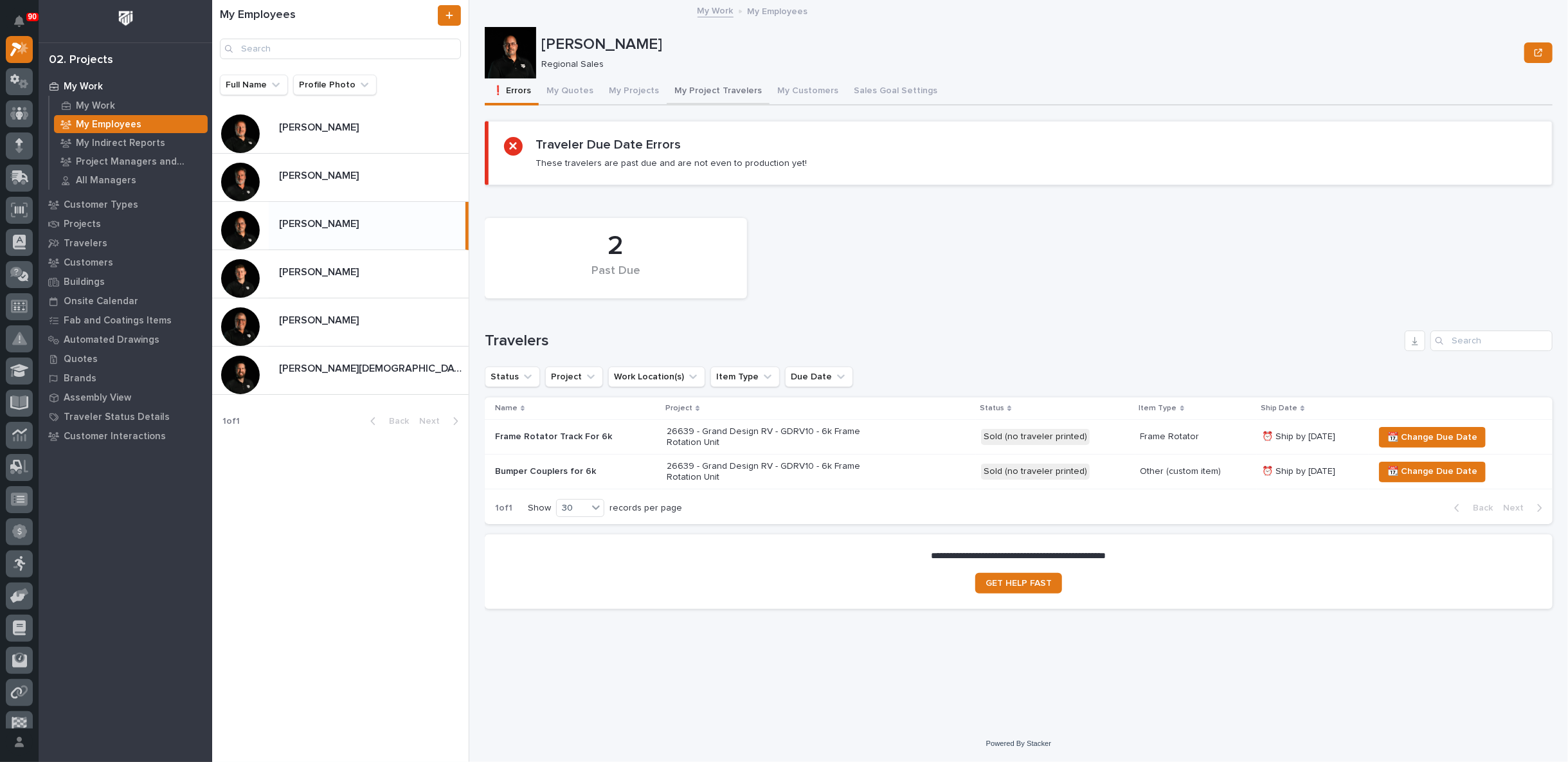
click at [708, 90] on button "My Project Travelers" at bounding box center [718, 92] width 103 height 27
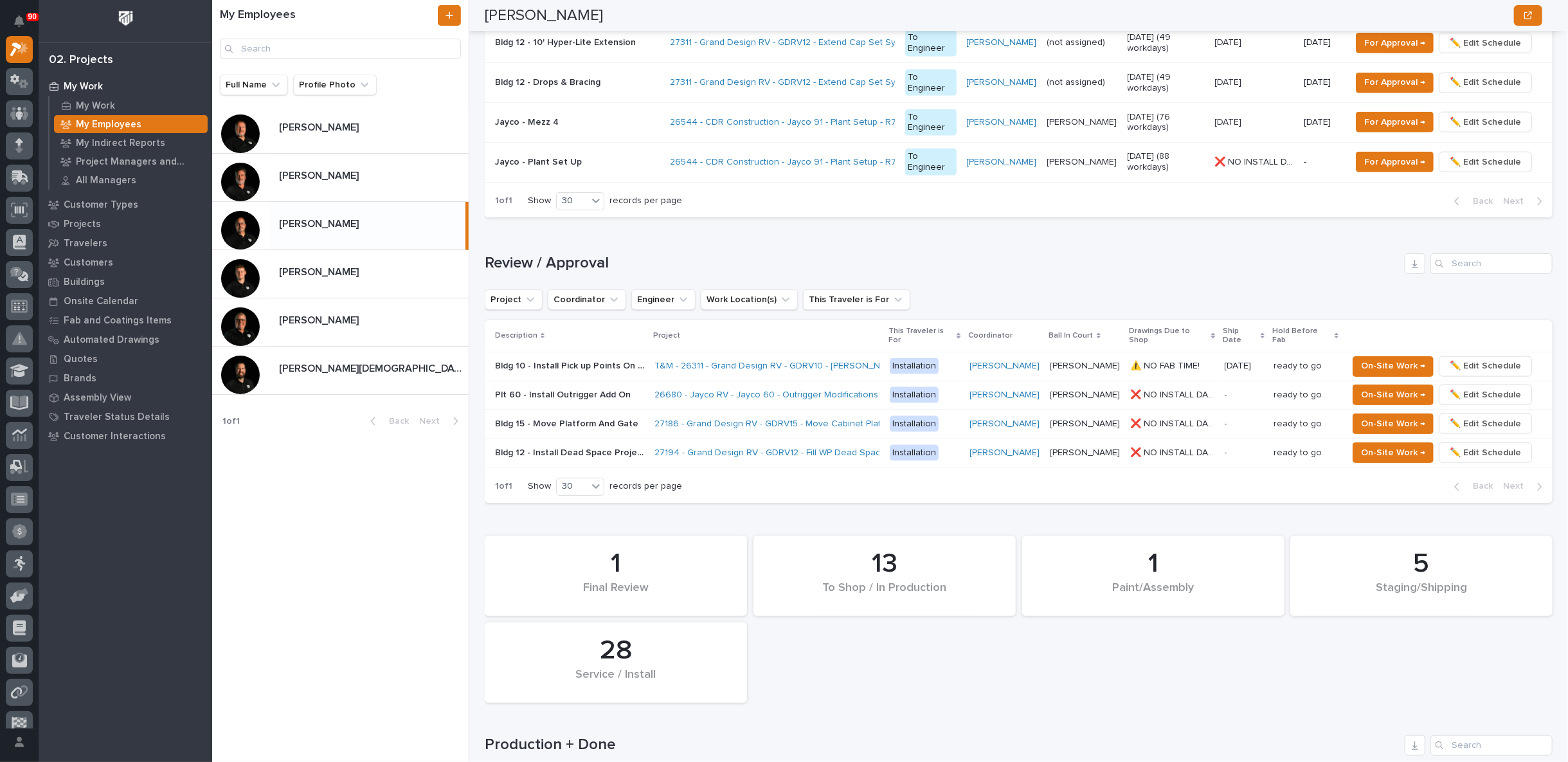
scroll to position [928, 0]
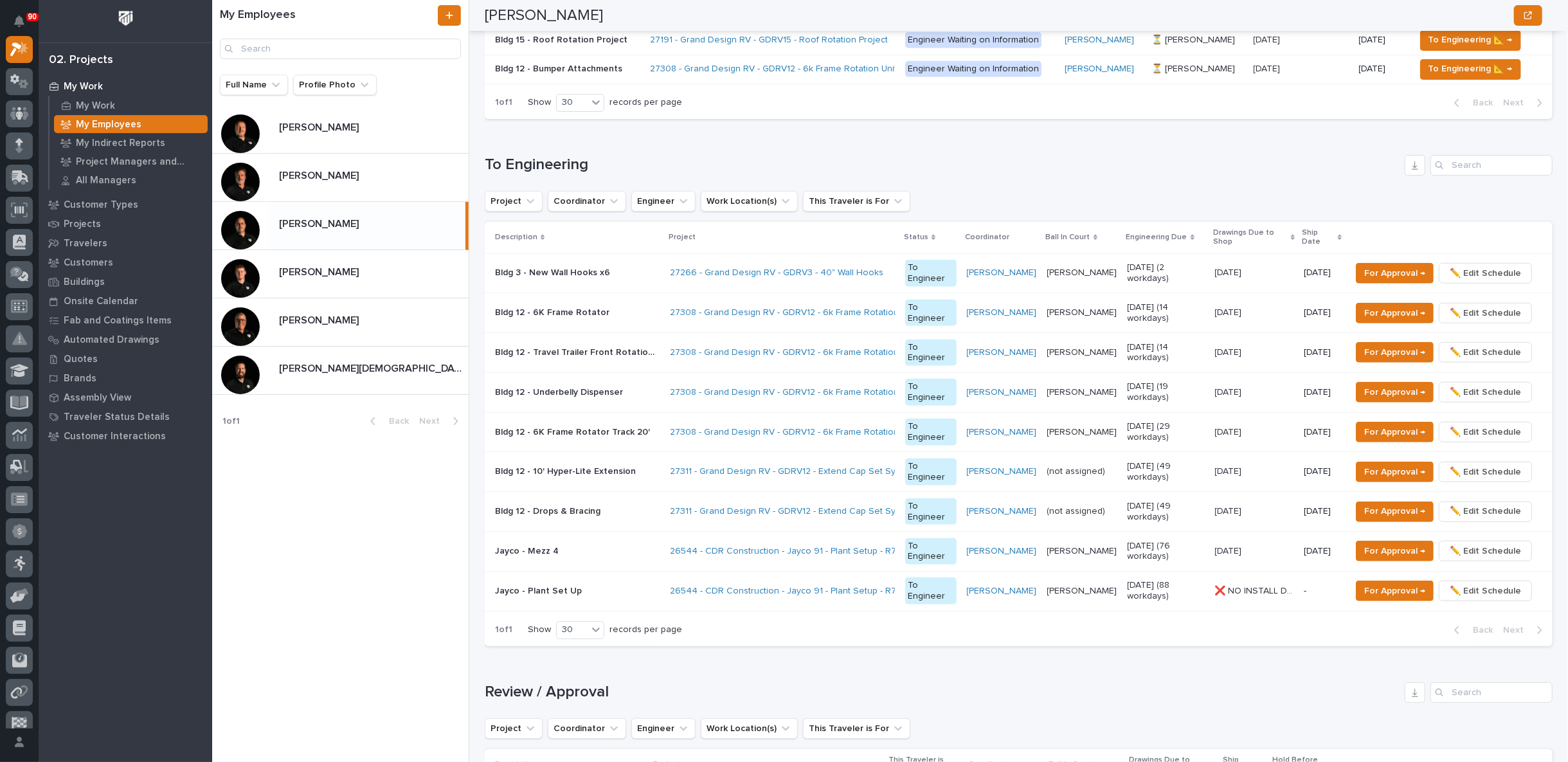
click at [654, 475] on td "Bldg 12 - 10' Hyper-Lite Extension Bldg 12 - 10' Hyper-Lite Extension" at bounding box center [574, 472] width 180 height 40
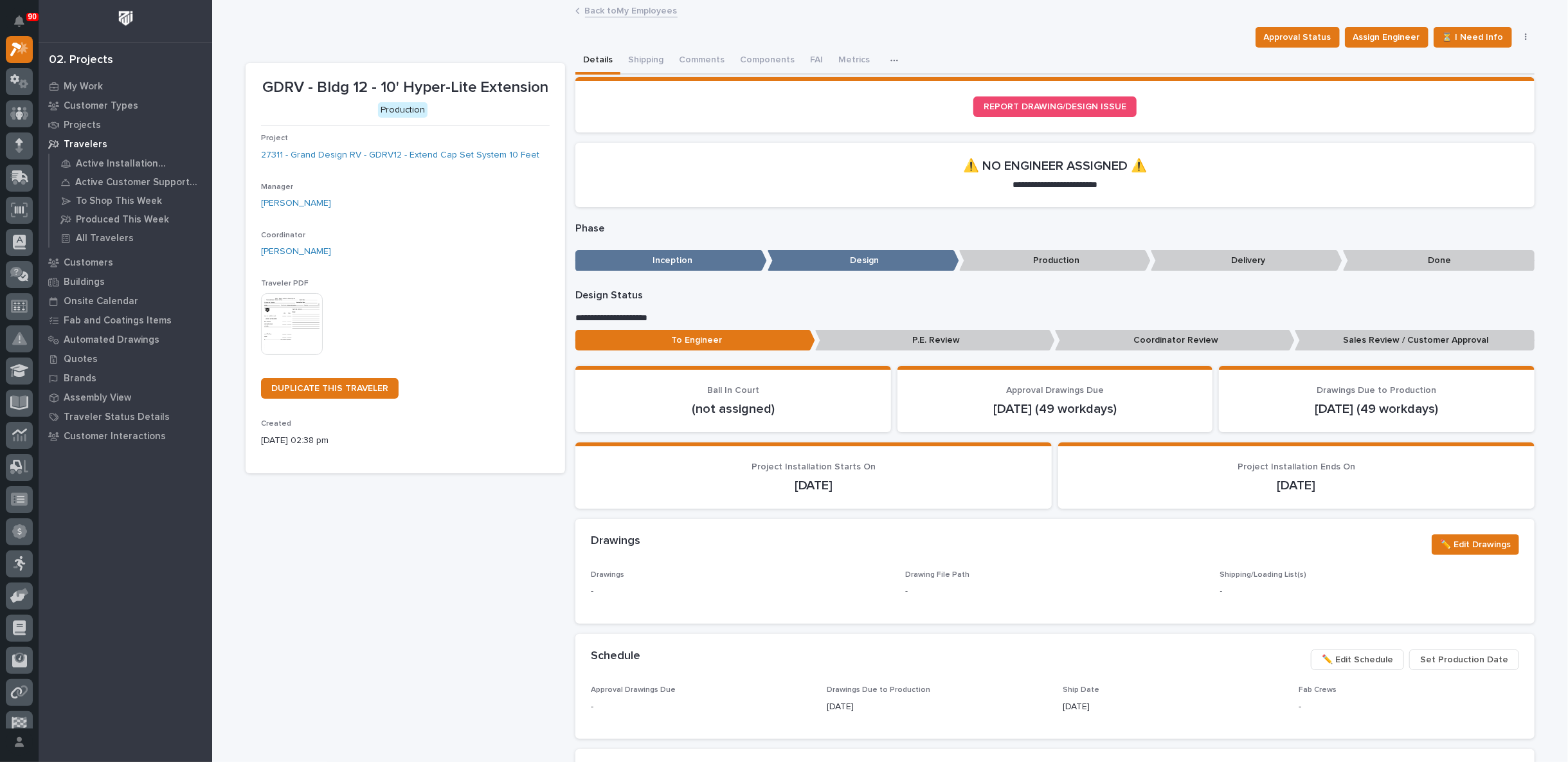
click at [616, 8] on link "Back to My Employees" at bounding box center [632, 10] width 93 height 14
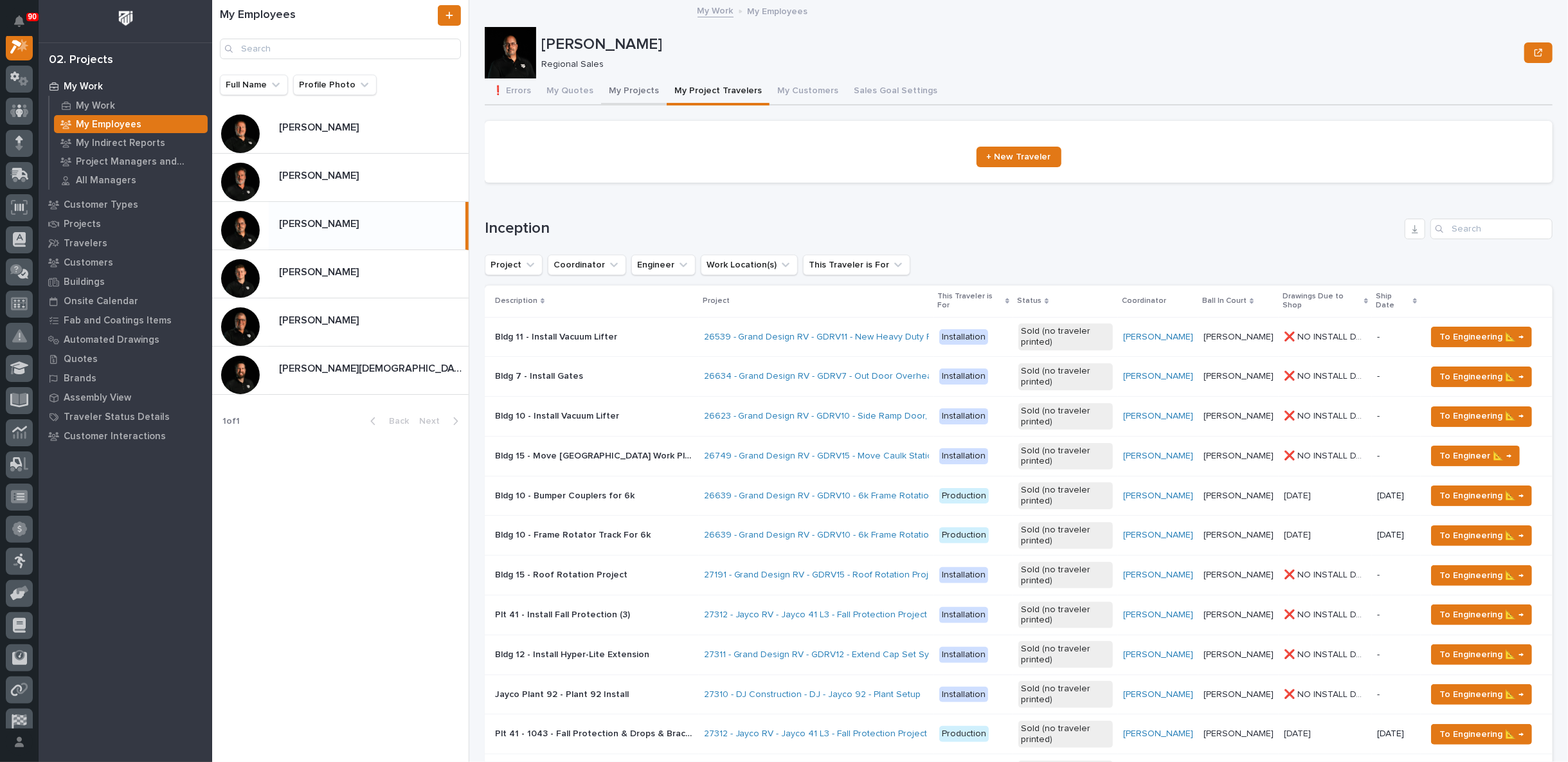
click at [624, 93] on button "My Projects" at bounding box center [634, 92] width 66 height 27
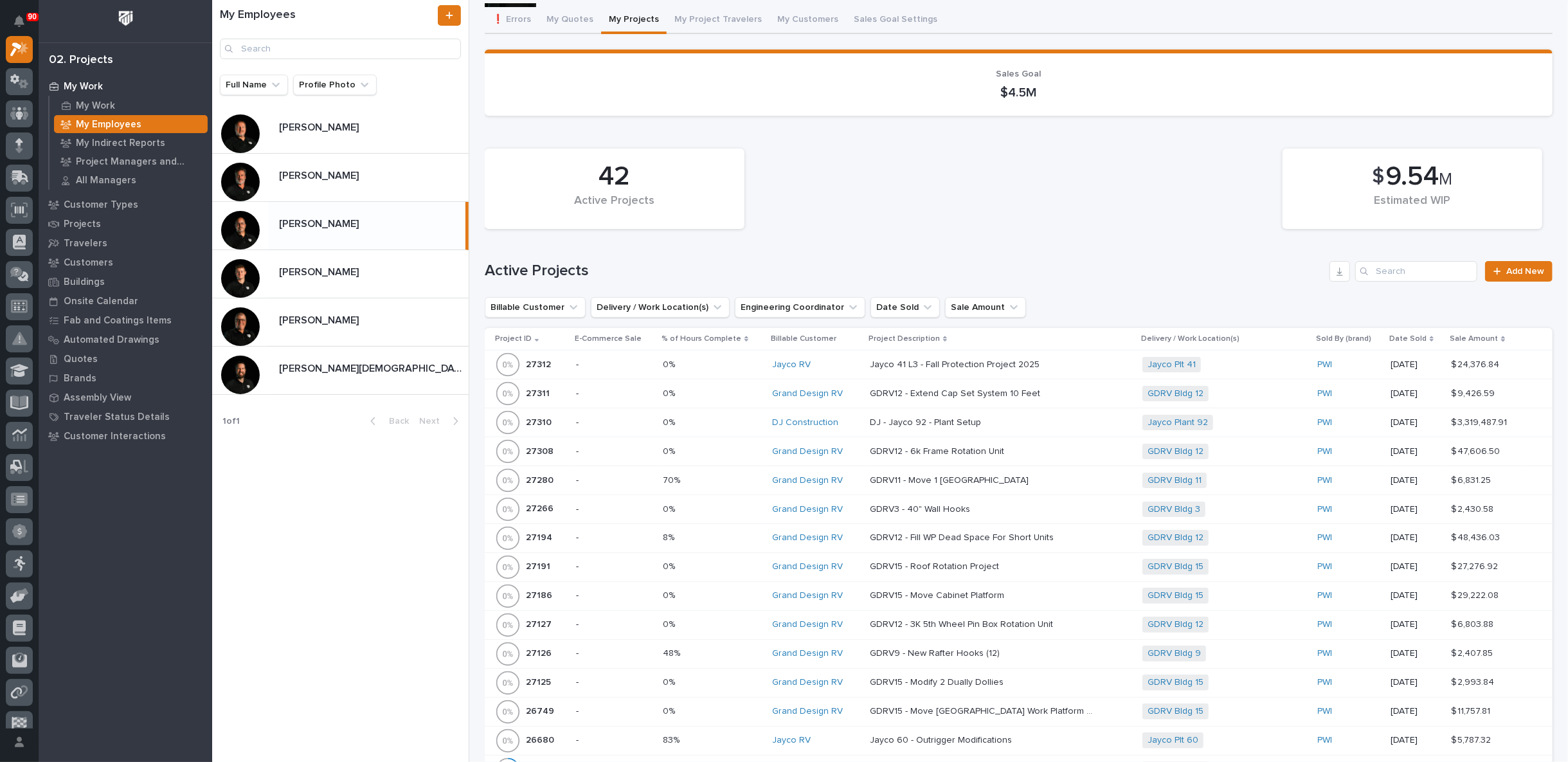
scroll to position [143, 0]
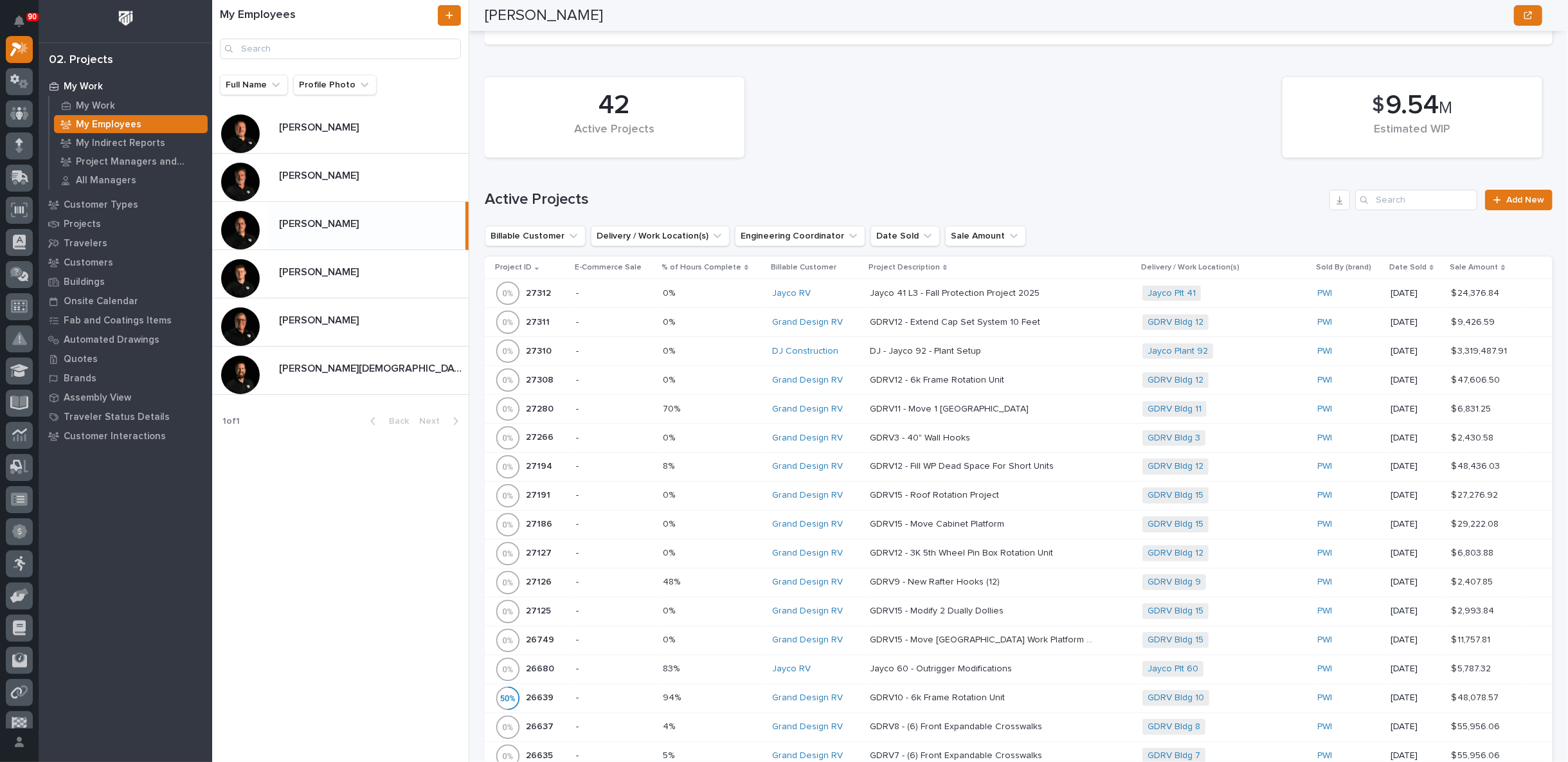
click at [712, 314] on div "0% 0%" at bounding box center [712, 322] width 100 height 22
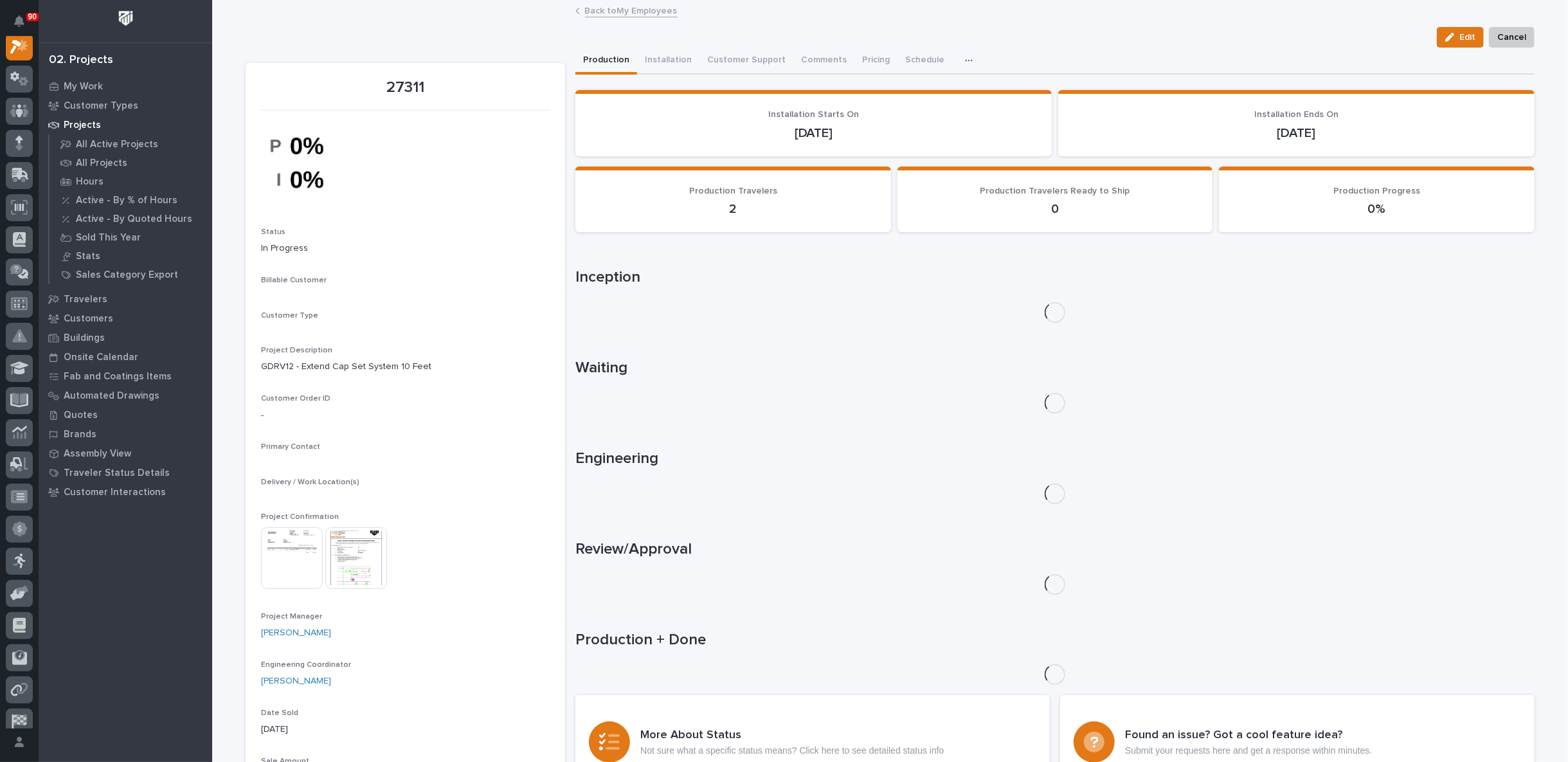
scroll to position [32, 0]
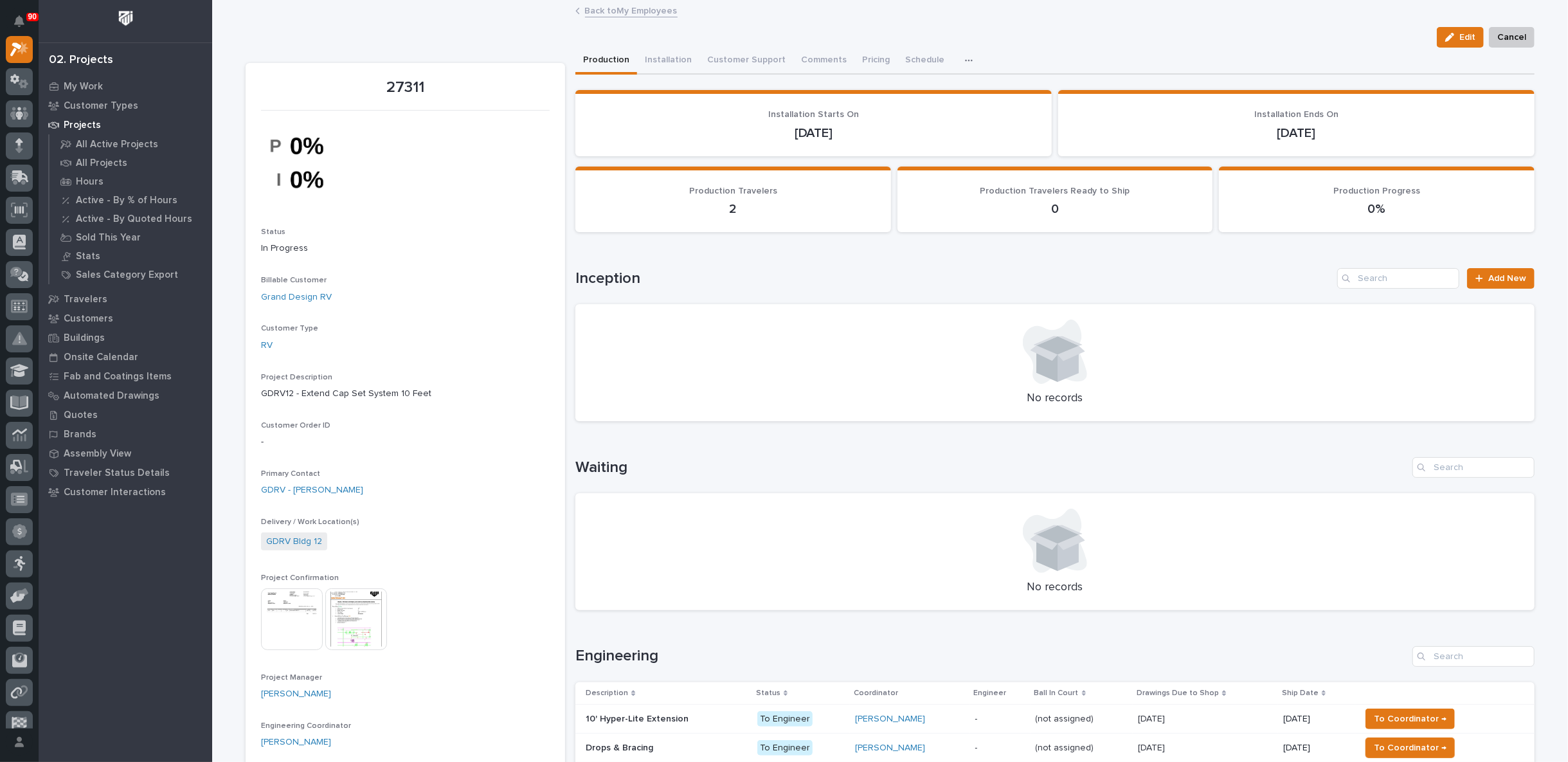
click at [339, 609] on img at bounding box center [356, 619] width 62 height 62
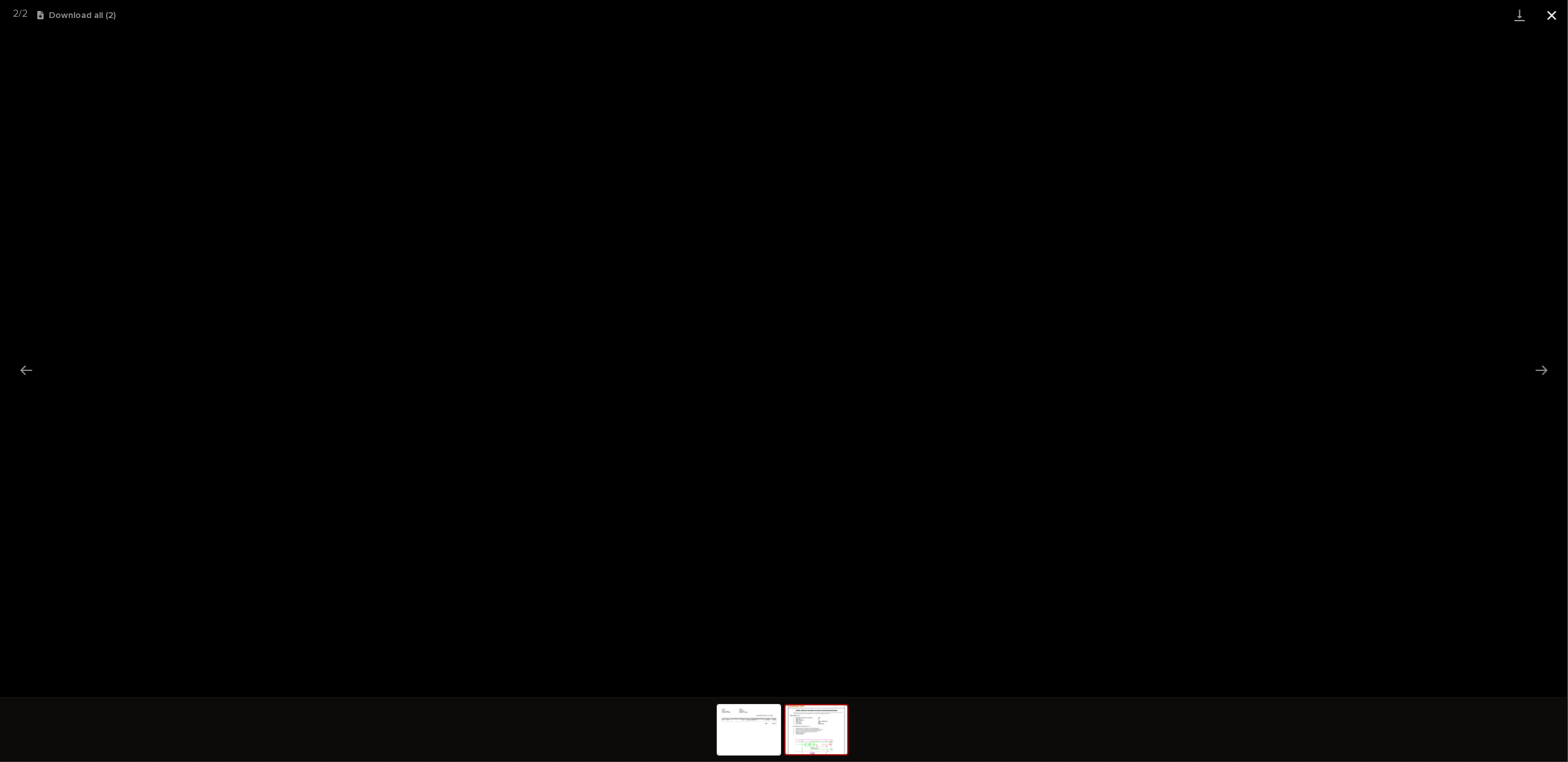
click at [1553, 16] on button "Close gallery" at bounding box center [1552, 15] width 32 height 30
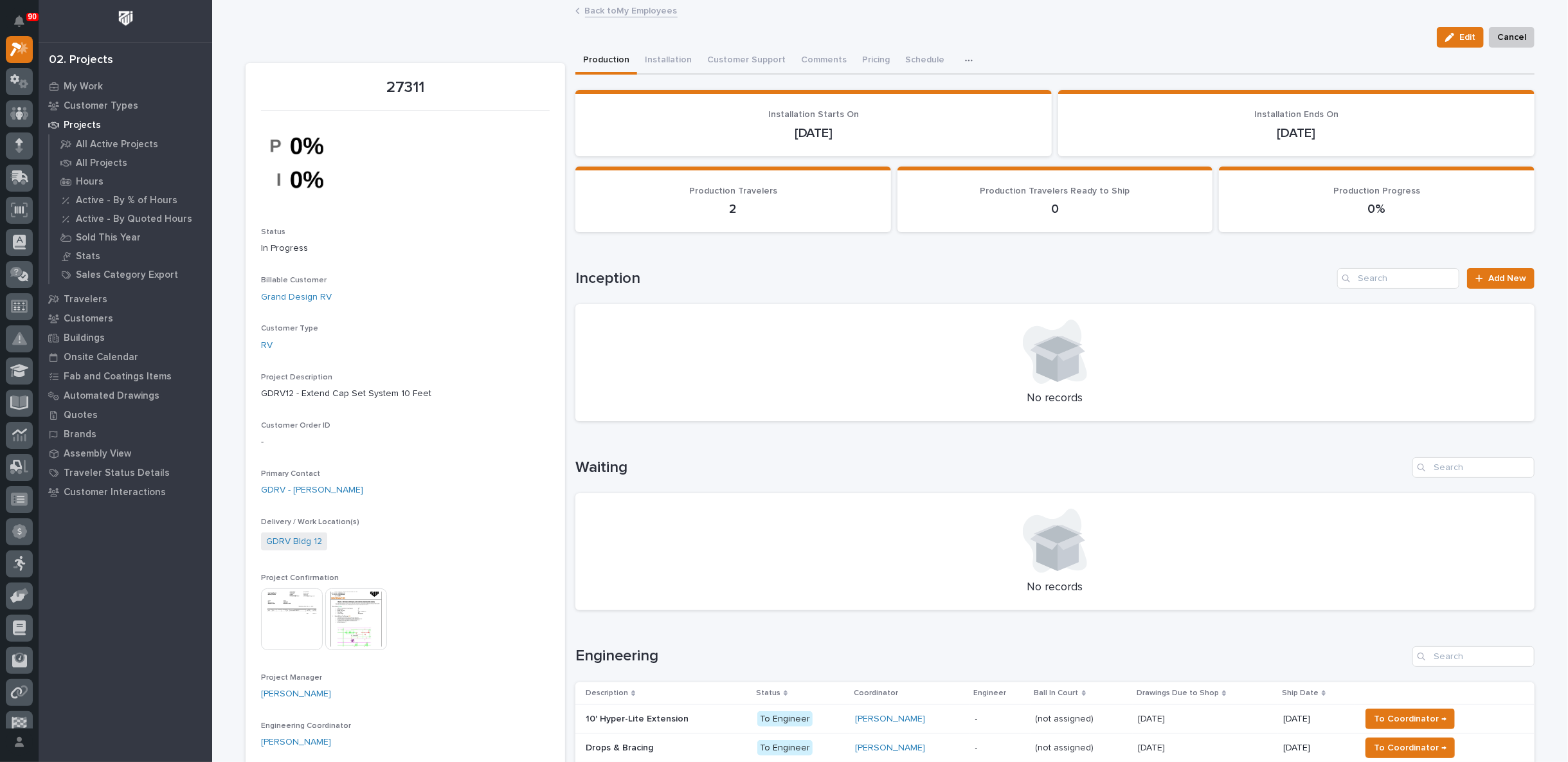
click at [634, 12] on link "Back to My Employees" at bounding box center [632, 10] width 93 height 14
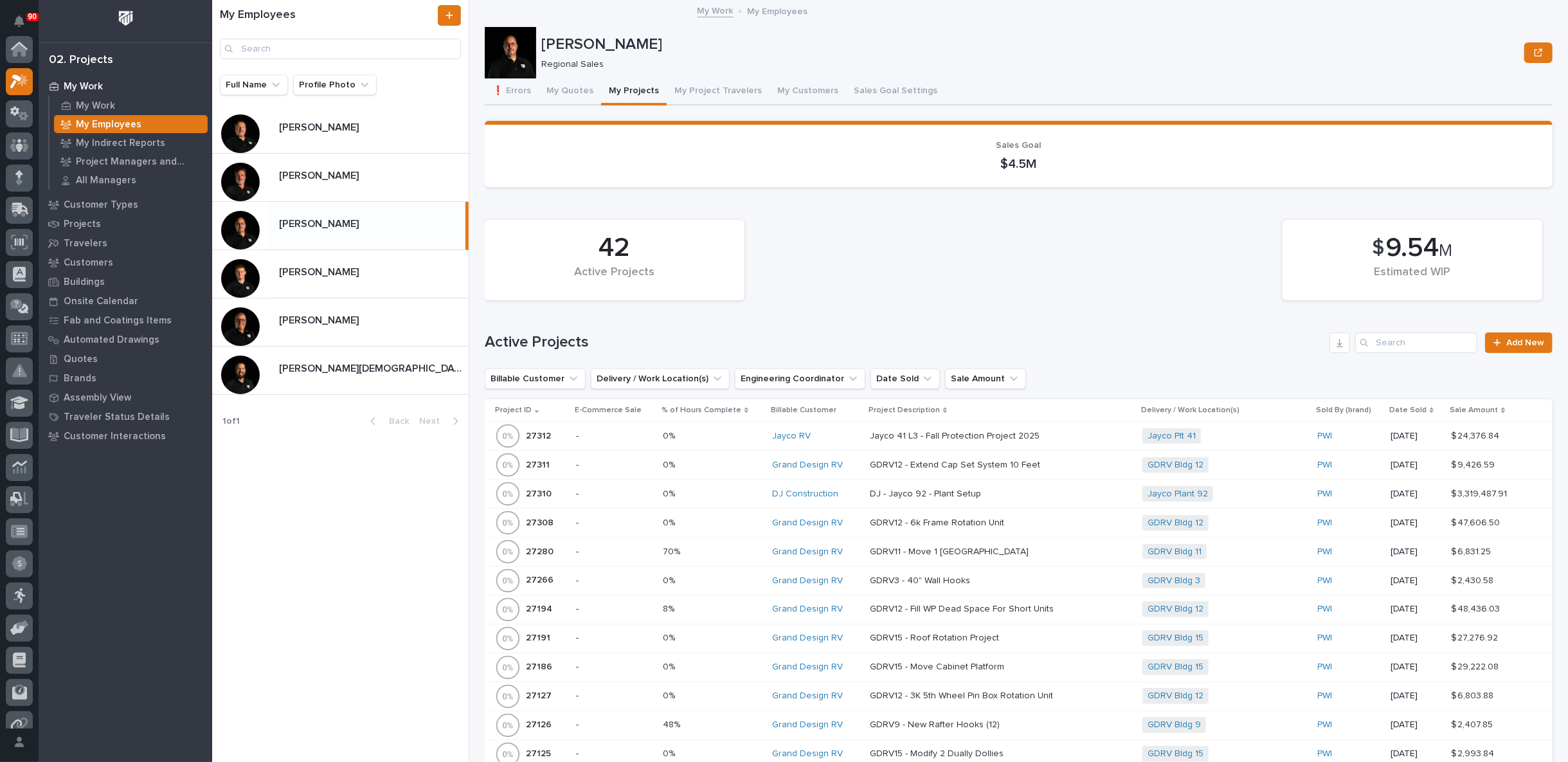
scroll to position [34, 0]
click at [102, 106] on p "My Work" at bounding box center [95, 106] width 39 height 11
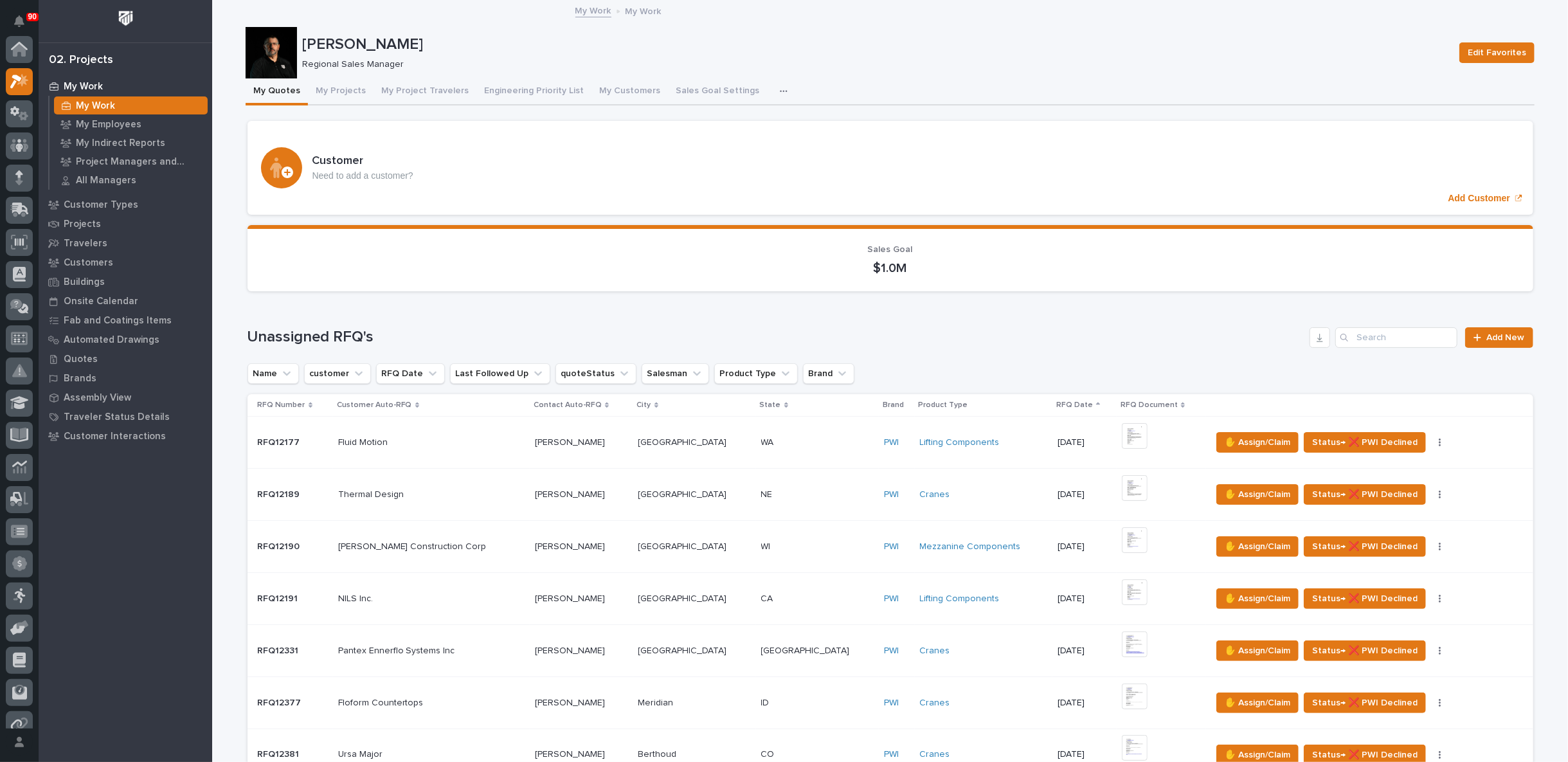
scroll to position [32, 0]
